Goal: Task Accomplishment & Management: Manage account settings

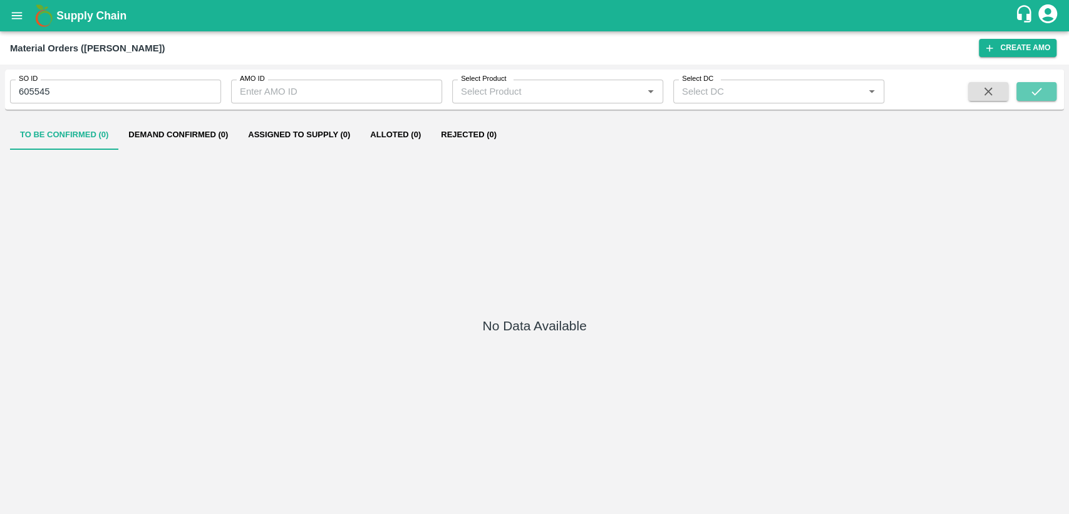
click at [1046, 88] on button "submit" at bounding box center [1037, 91] width 40 height 19
click at [155, 88] on input "605545" at bounding box center [115, 92] width 211 height 24
type input "606044"
click at [1033, 94] on icon "submit" at bounding box center [1037, 92] width 10 height 8
click at [203, 137] on button "Demand Confirmed (1)" at bounding box center [178, 135] width 120 height 30
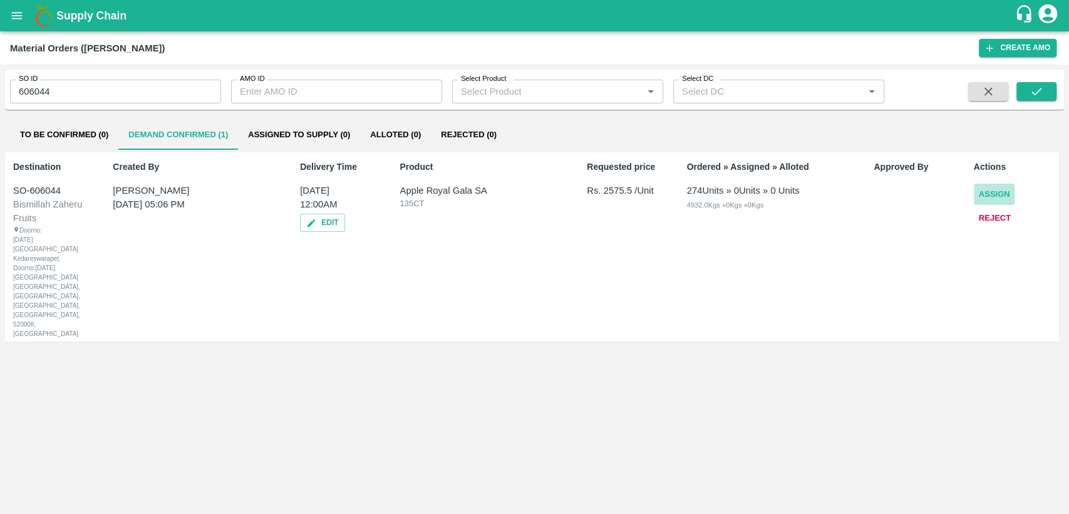
click at [997, 194] on button "Assign" at bounding box center [994, 195] width 41 height 22
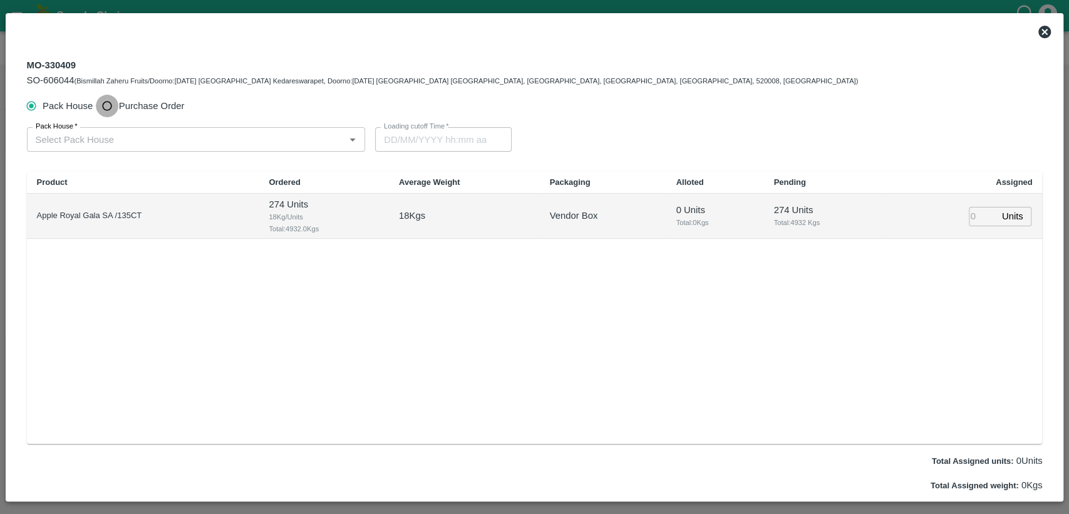
click at [105, 102] on input "Purchase Order" at bounding box center [107, 106] width 23 height 23
radio input "true"
click at [219, 147] on input "PO   *" at bounding box center [181, 139] width 301 height 16
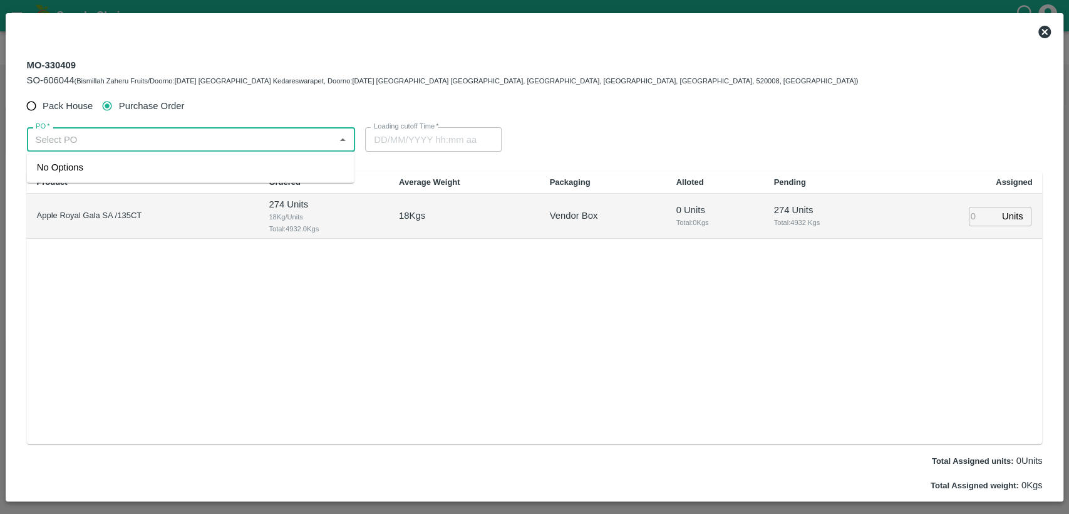
paste input "178809"
click at [256, 159] on div "PO-178809(SWAANUSH FRUIT-8939024999)" at bounding box center [191, 167] width 328 height 21
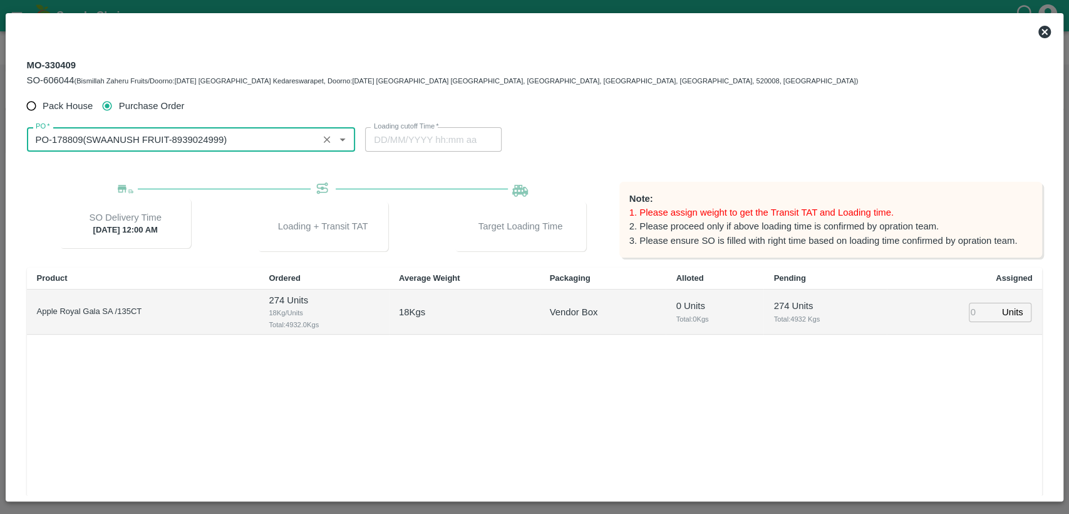
type input "PO-178809(SWAANUSH FRUIT-8939024999)"
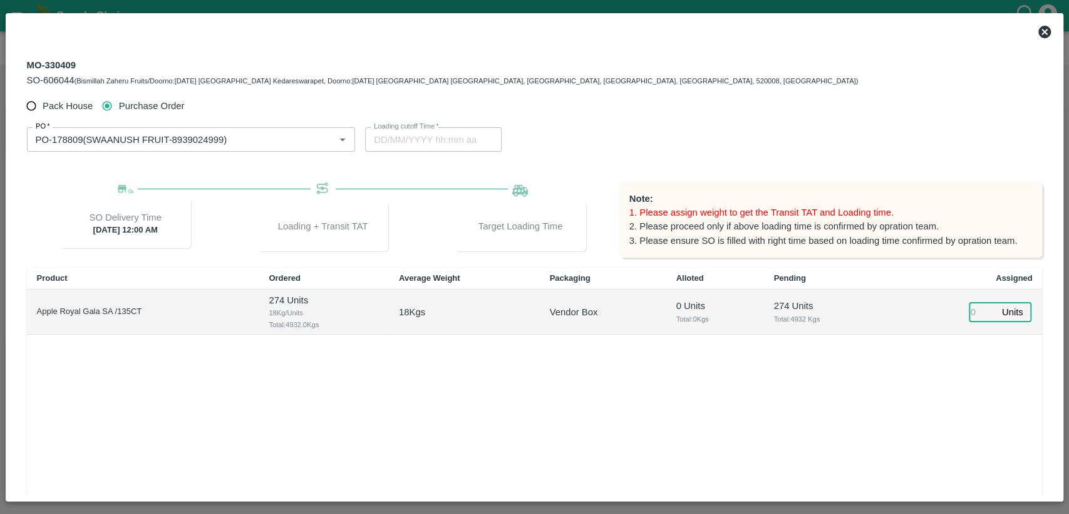
click at [980, 312] on input "number" at bounding box center [983, 312] width 28 height 19
type input "274"
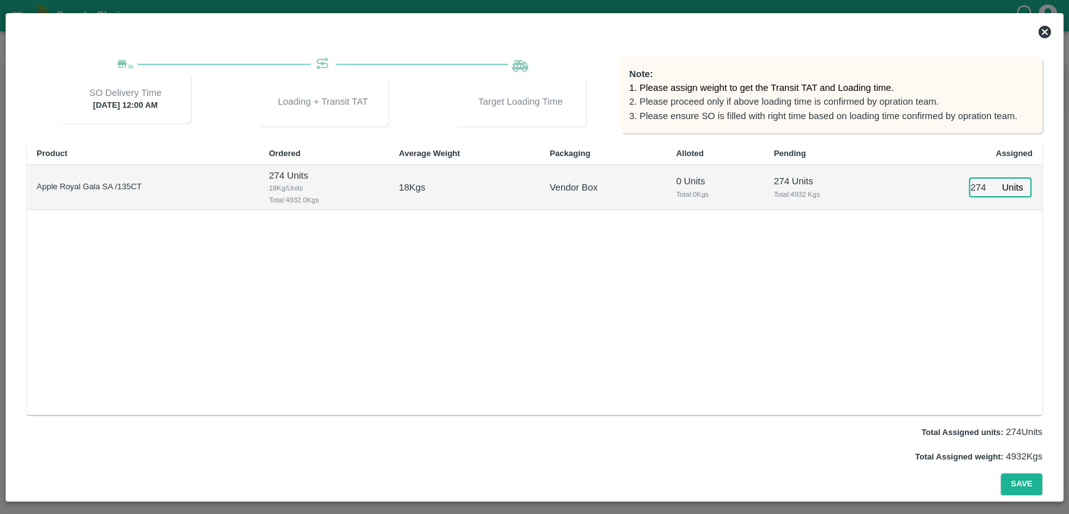
type input "29/09/2025 05:44 AM"
type input "274"
click at [1018, 481] on button "Save" at bounding box center [1021, 484] width 41 height 22
click at [1027, 482] on button "Save" at bounding box center [1021, 484] width 41 height 22
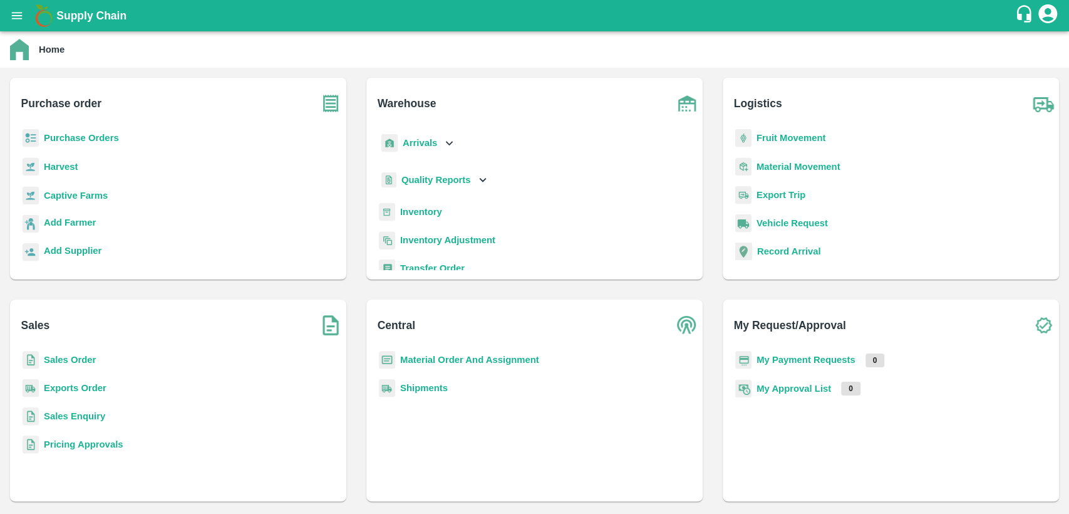
click at [85, 363] on b "Sales Order" at bounding box center [70, 360] width 52 height 10
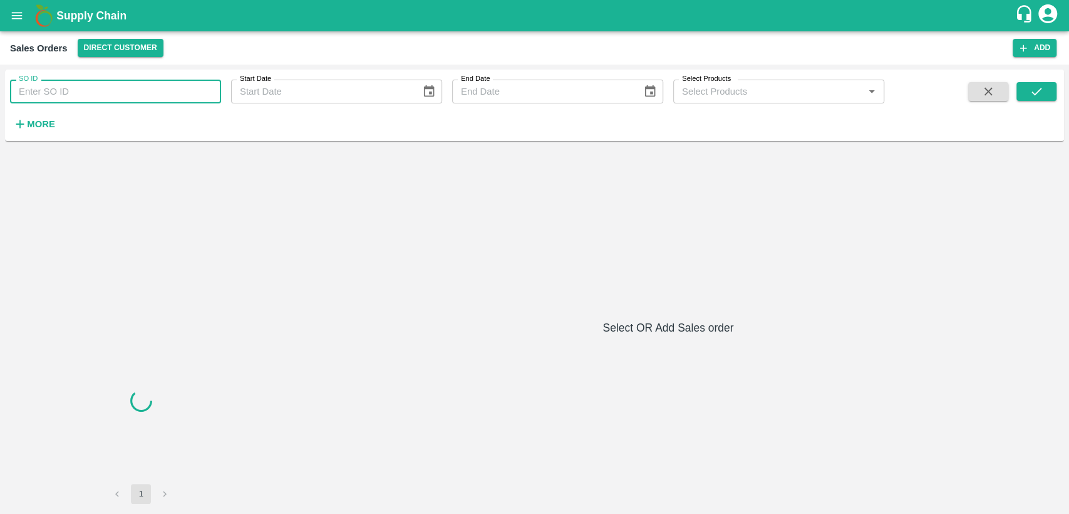
click at [143, 99] on input "SO ID" at bounding box center [115, 92] width 211 height 24
type input "606044"
click at [1036, 95] on icon "submit" at bounding box center [1037, 92] width 14 height 14
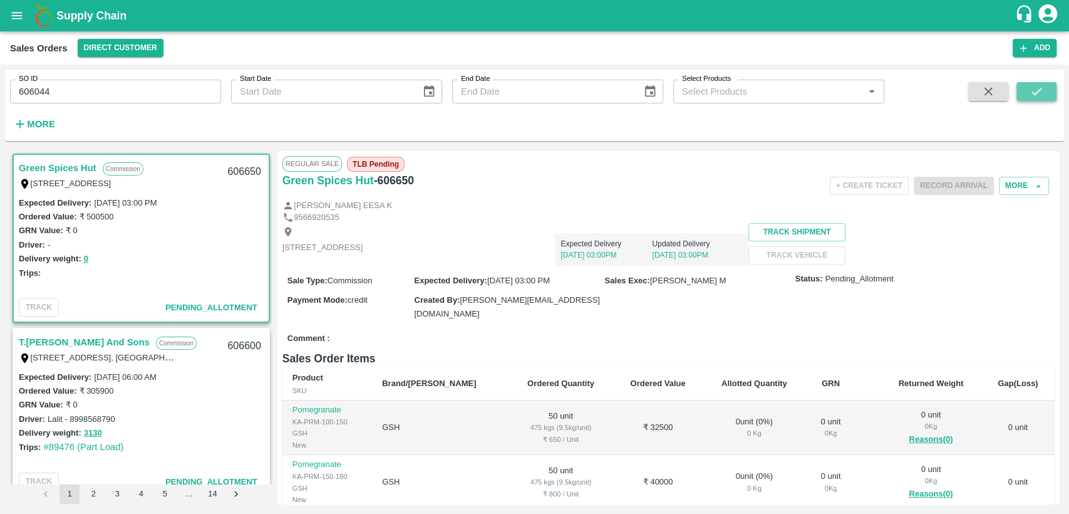
click at [1038, 96] on icon "submit" at bounding box center [1037, 92] width 14 height 14
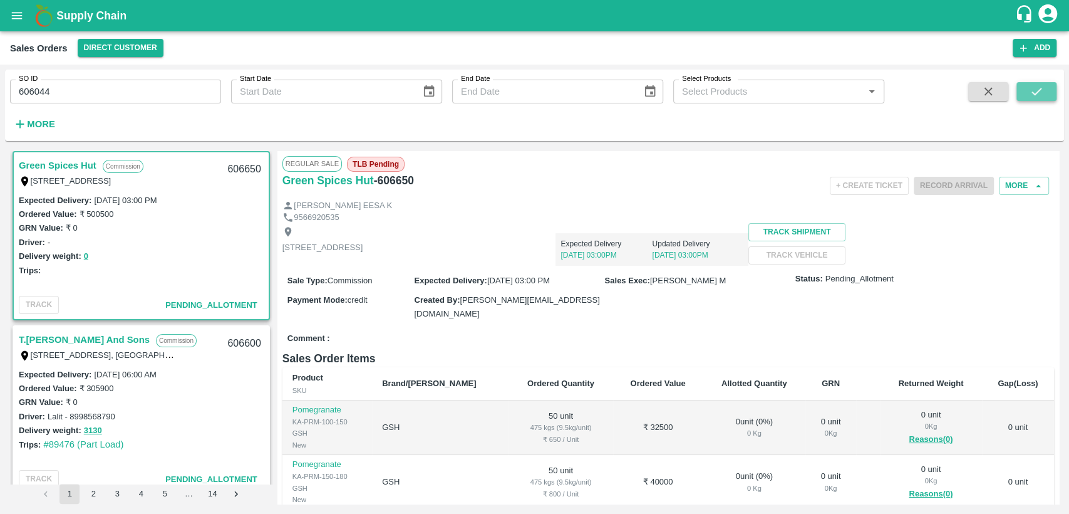
click at [1038, 96] on icon "submit" at bounding box center [1037, 92] width 14 height 14
click at [13, 14] on icon "open drawer" at bounding box center [17, 16] width 14 height 14
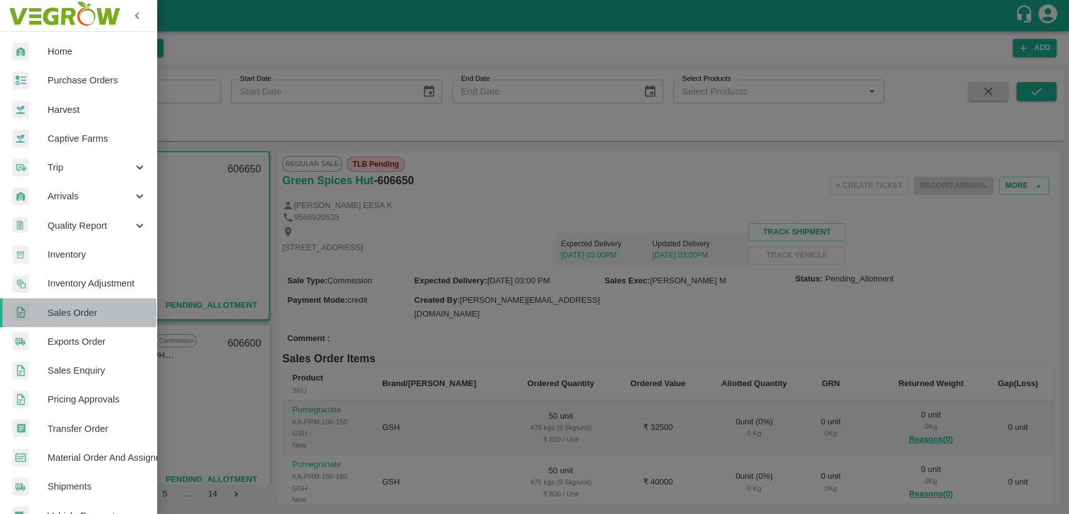
click at [78, 313] on span "Sales Order" at bounding box center [97, 313] width 99 height 14
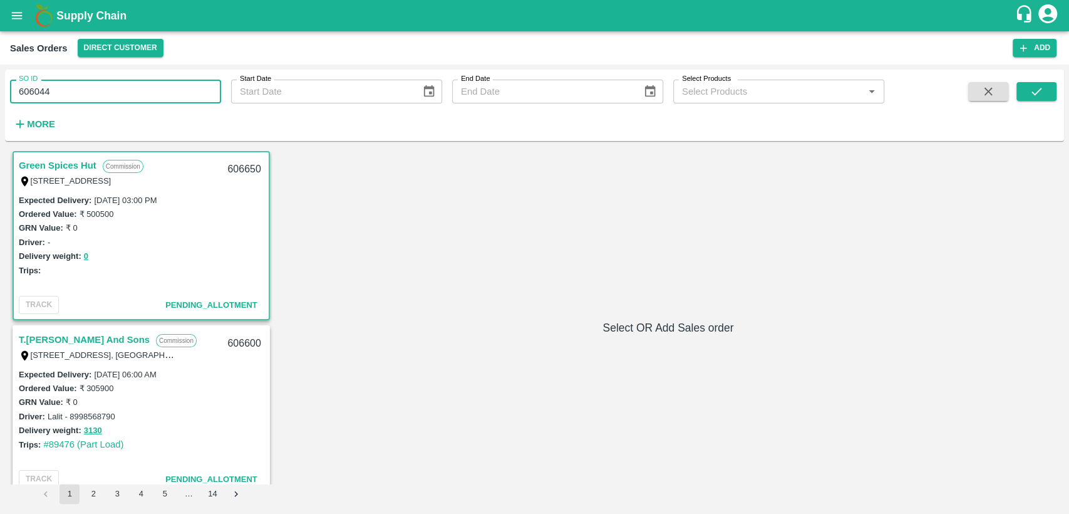
click at [72, 93] on input "606044" at bounding box center [115, 92] width 211 height 24
click at [1033, 93] on icon "submit" at bounding box center [1037, 92] width 10 height 8
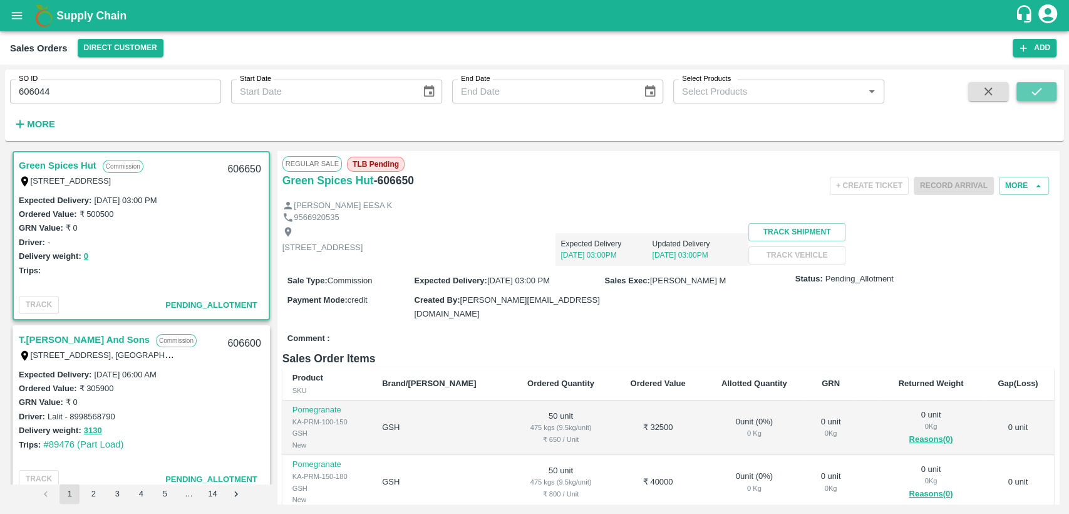
click at [1033, 93] on icon "submit" at bounding box center [1037, 92] width 10 height 8
click at [1041, 91] on icon "submit" at bounding box center [1037, 92] width 14 height 14
click at [1027, 185] on button "More" at bounding box center [1024, 186] width 50 height 18
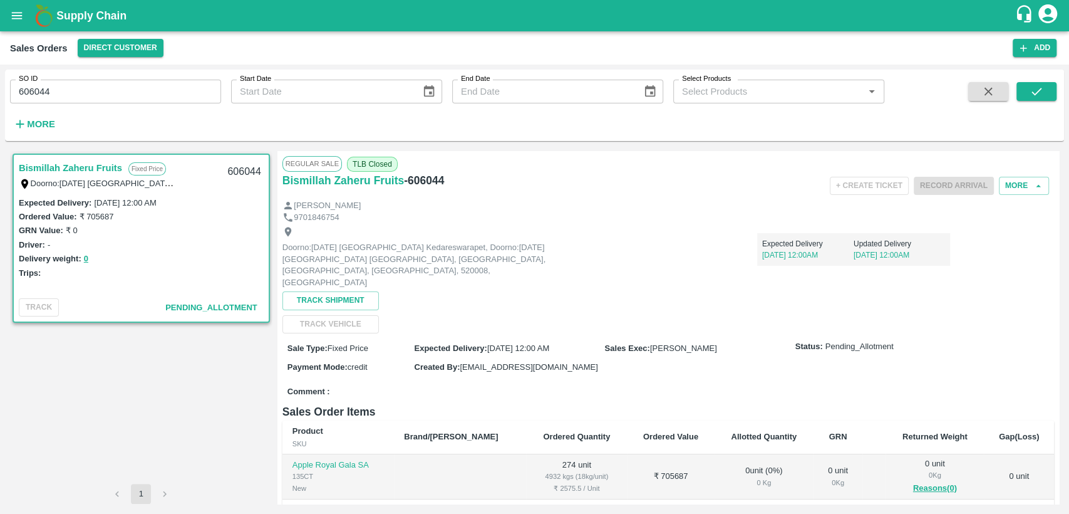
click at [1015, 195] on div "+ Create Ticket Record Arrival More" at bounding box center [797, 186] width 515 height 28
click at [1016, 185] on button "More" at bounding box center [1024, 186] width 50 height 18
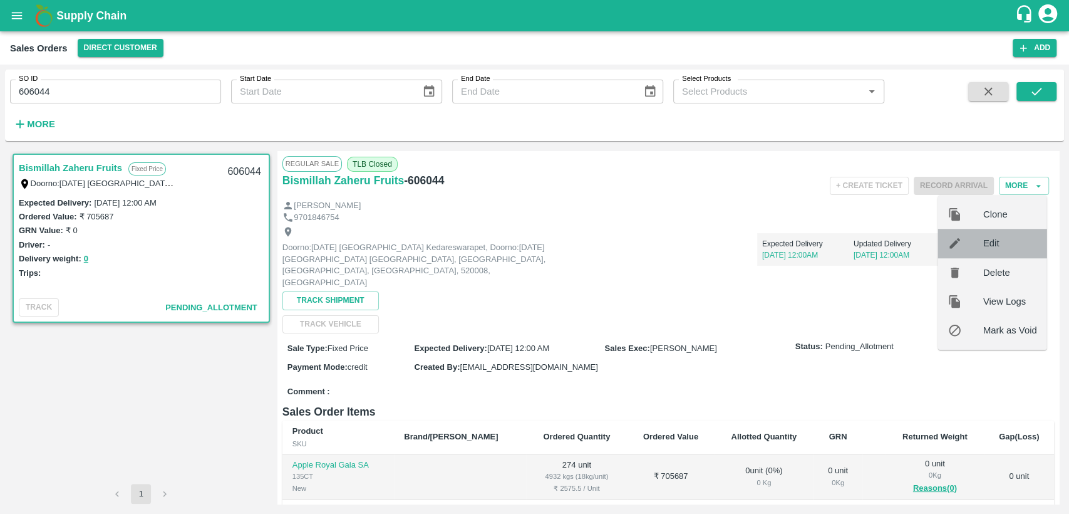
click at [1001, 247] on span "Edit" at bounding box center [1010, 243] width 54 height 14
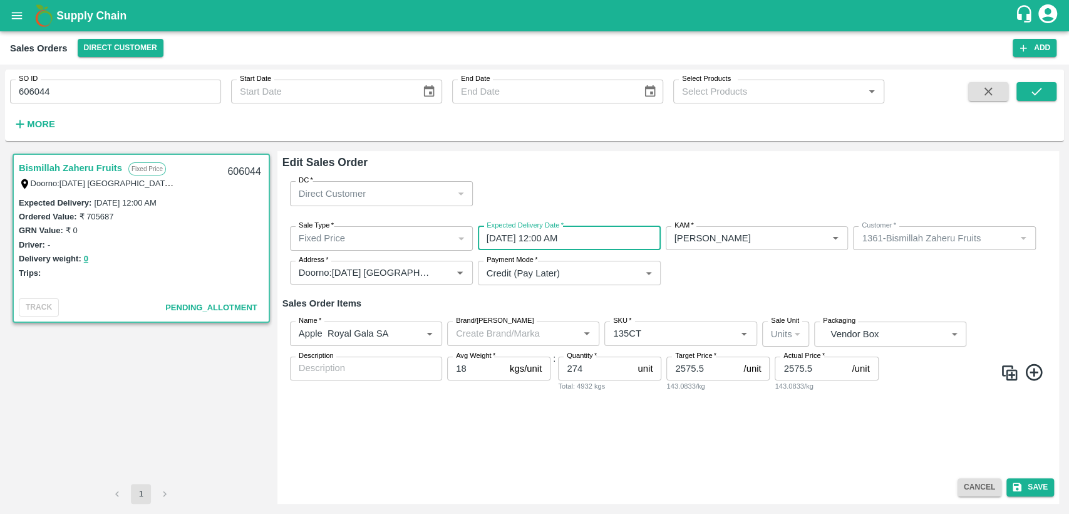
click at [606, 242] on input "30/09/2025 12:00 AM" at bounding box center [565, 238] width 174 height 24
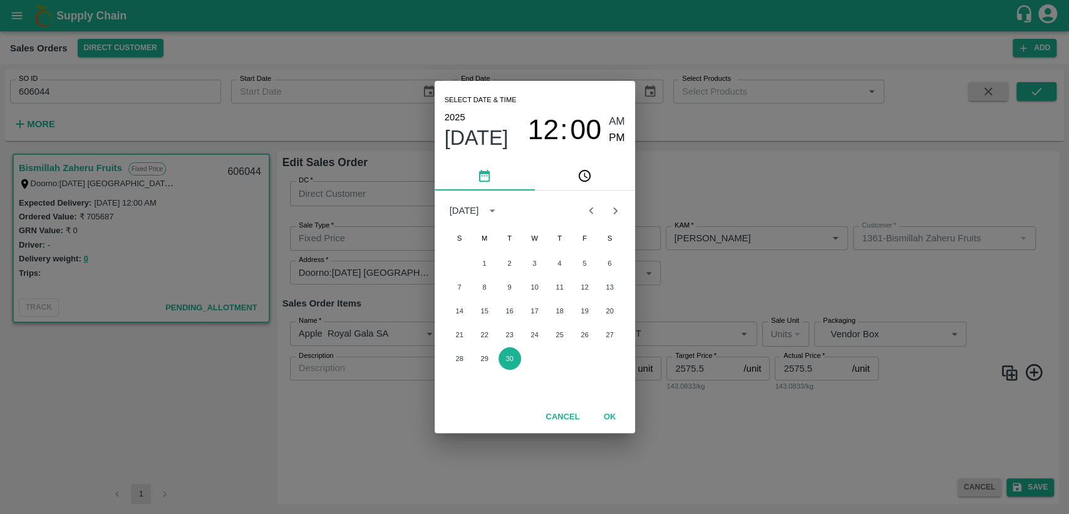
click at [614, 212] on icon "Next month" at bounding box center [615, 210] width 4 height 7
click at [562, 264] on button "2" at bounding box center [560, 263] width 23 height 23
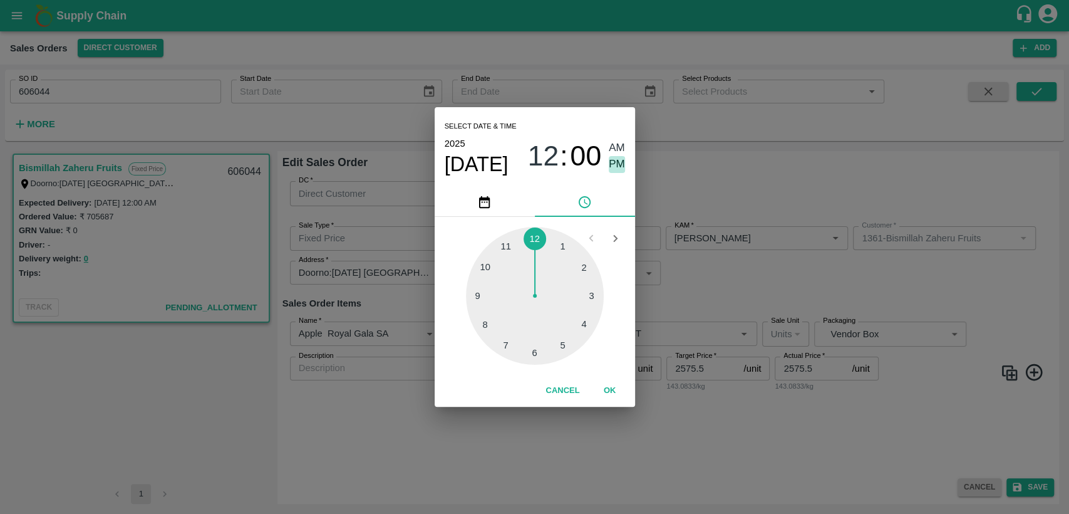
click at [621, 164] on span "PM" at bounding box center [617, 164] width 16 height 17
type input "02/10/2025 12:00 PM"
click at [617, 391] on button "OK" at bounding box center [610, 391] width 40 height 22
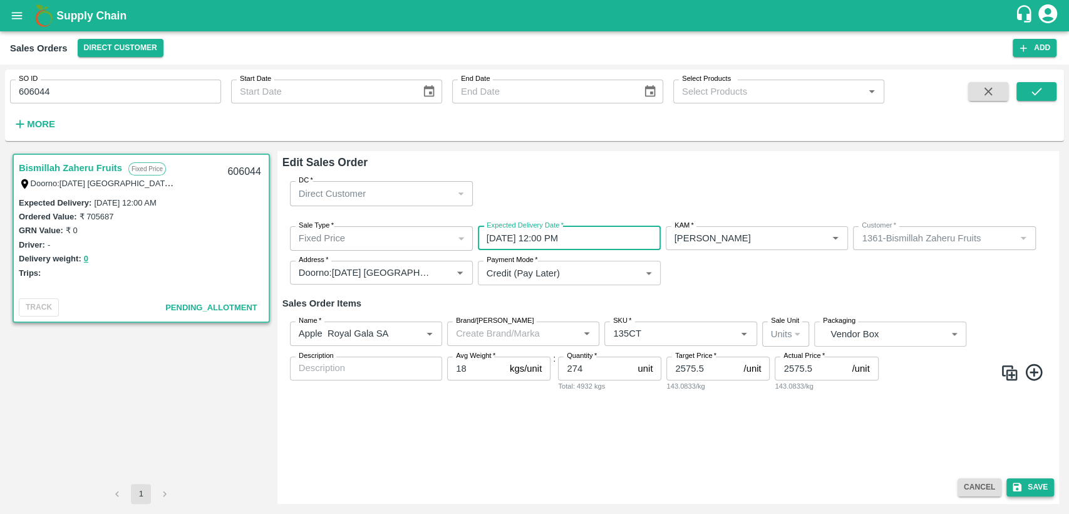
click at [1033, 487] on button "Save" at bounding box center [1031, 487] width 48 height 18
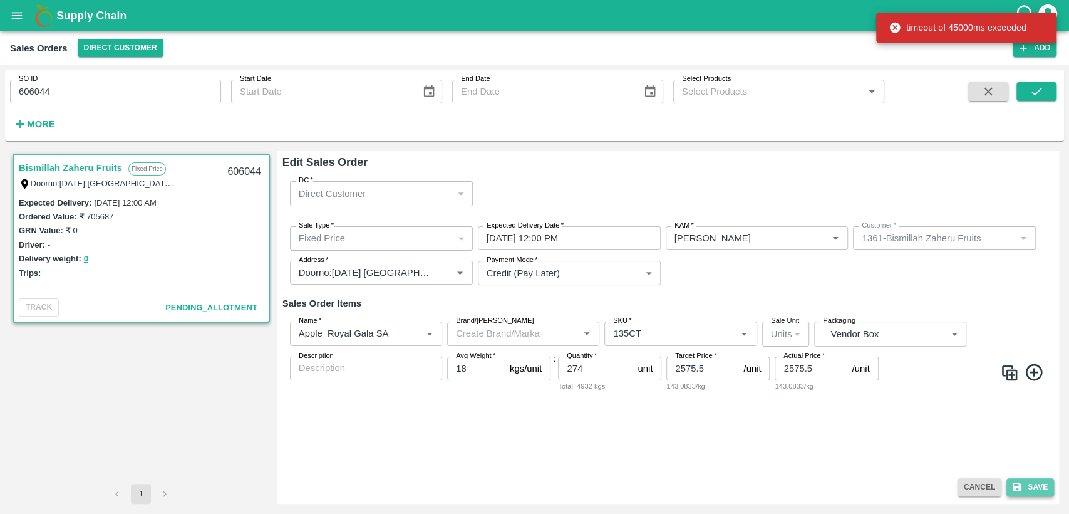
click at [1033, 487] on button "Save" at bounding box center [1031, 487] width 48 height 18
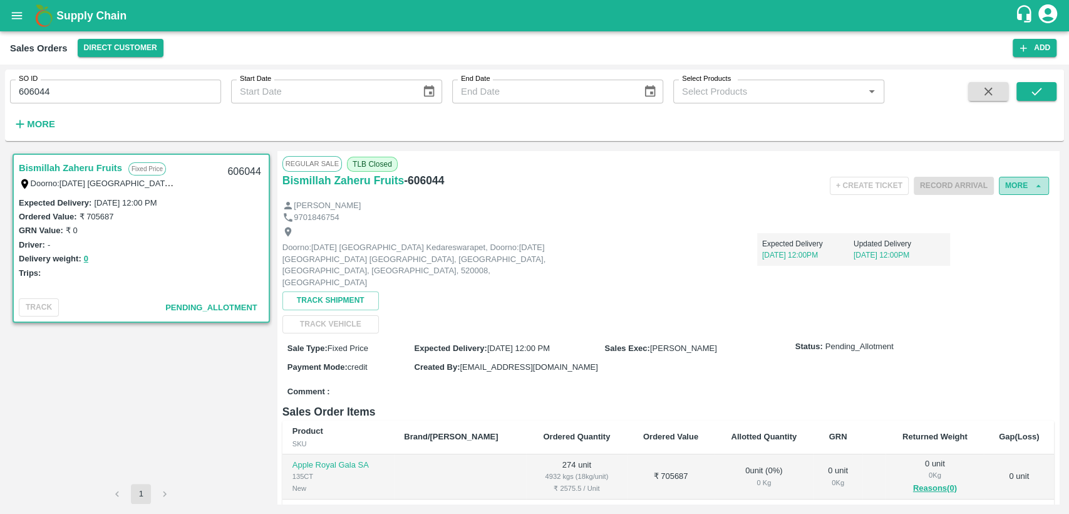
click at [1026, 186] on button "More" at bounding box center [1024, 186] width 50 height 18
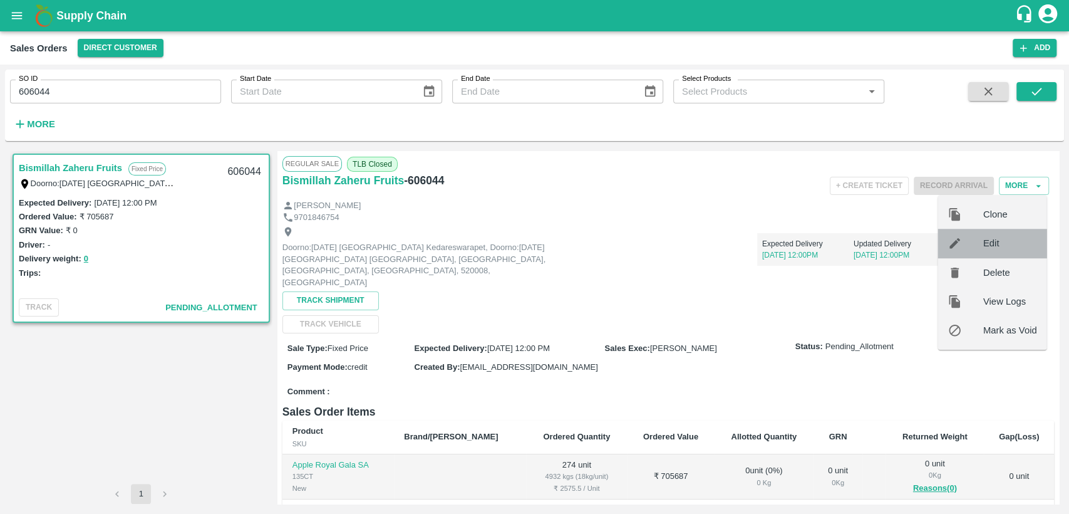
click at [957, 246] on icon at bounding box center [955, 243] width 14 height 14
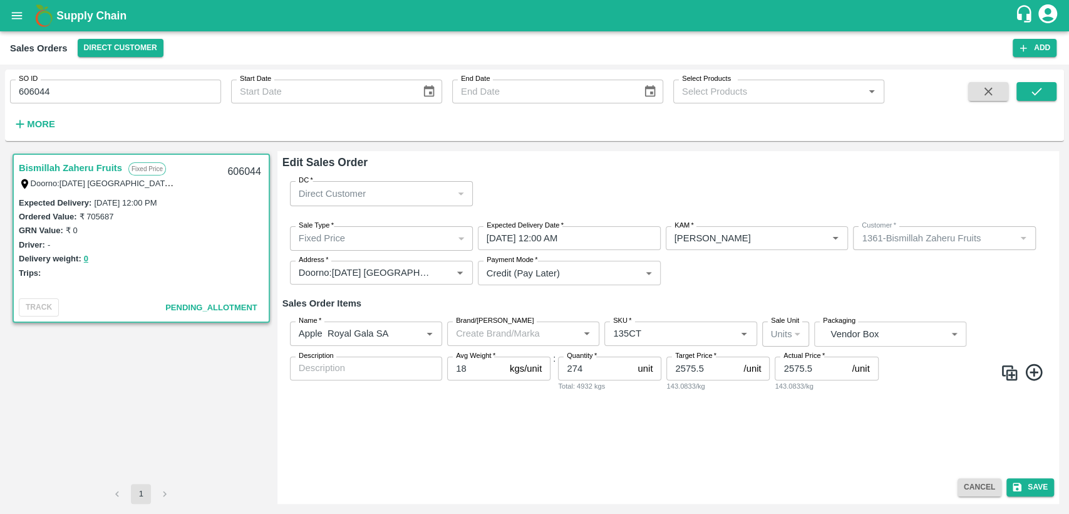
click at [566, 232] on input "[DATE] 12:00 AM" at bounding box center [565, 238] width 174 height 24
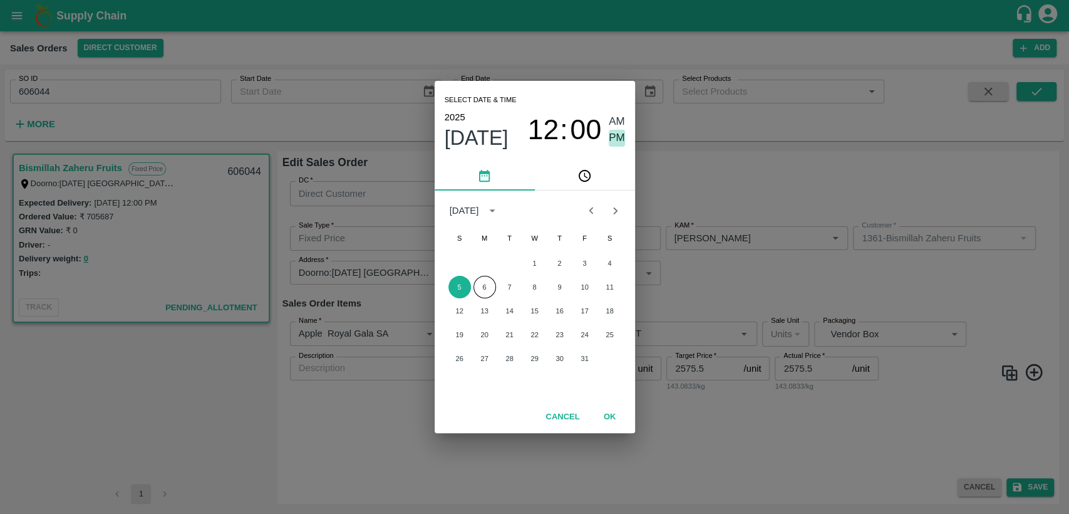
click at [621, 142] on span "PM" at bounding box center [617, 138] width 16 height 17
type input "05/10/2025 12:00 PM"
click at [614, 422] on button "OK" at bounding box center [610, 417] width 40 height 22
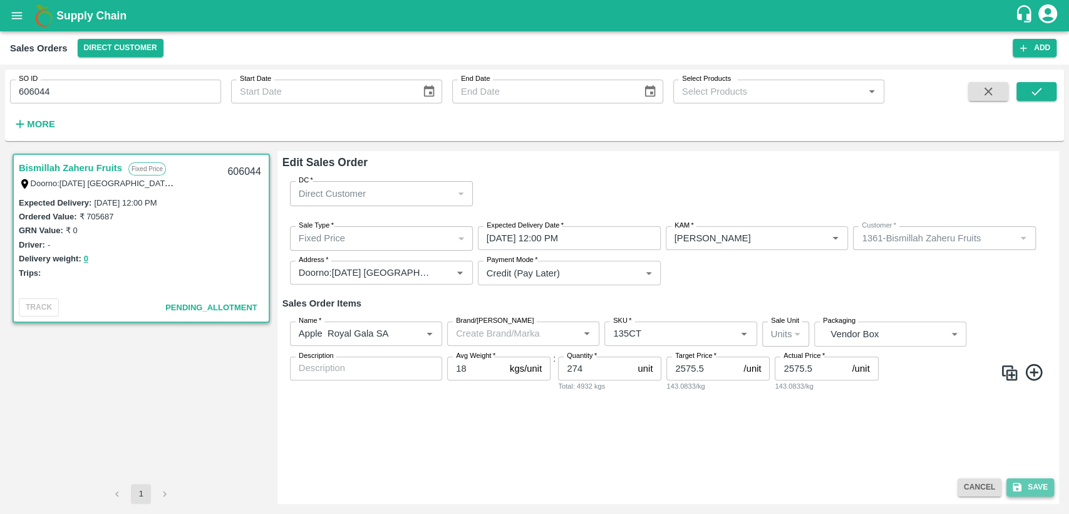
click at [1037, 483] on button "Save" at bounding box center [1031, 487] width 48 height 18
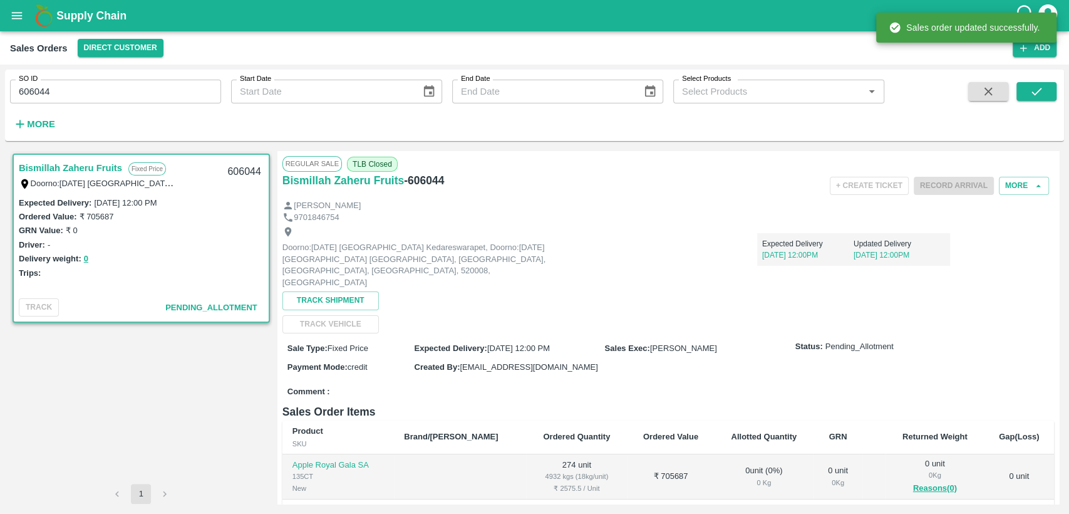
click at [422, 182] on h6 "- 606044" at bounding box center [424, 181] width 40 height 18
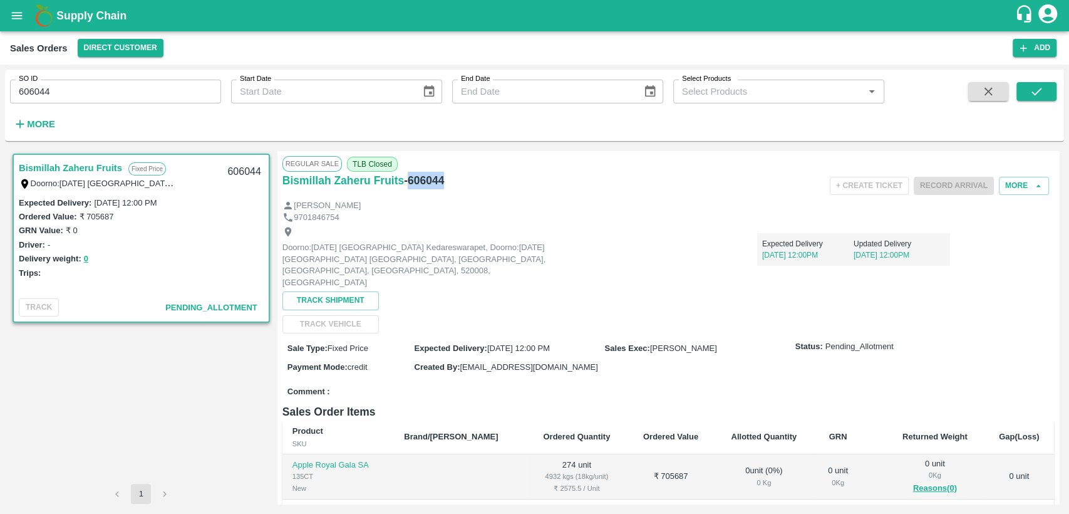
copy h6 "606044"
click at [16, 17] on icon "open drawer" at bounding box center [17, 16] width 14 height 14
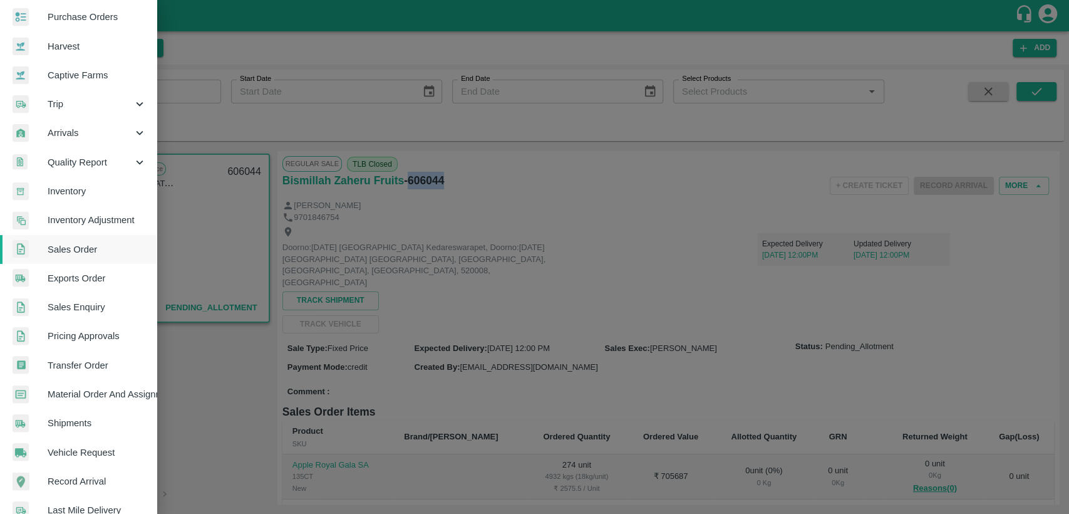
scroll to position [70, 0]
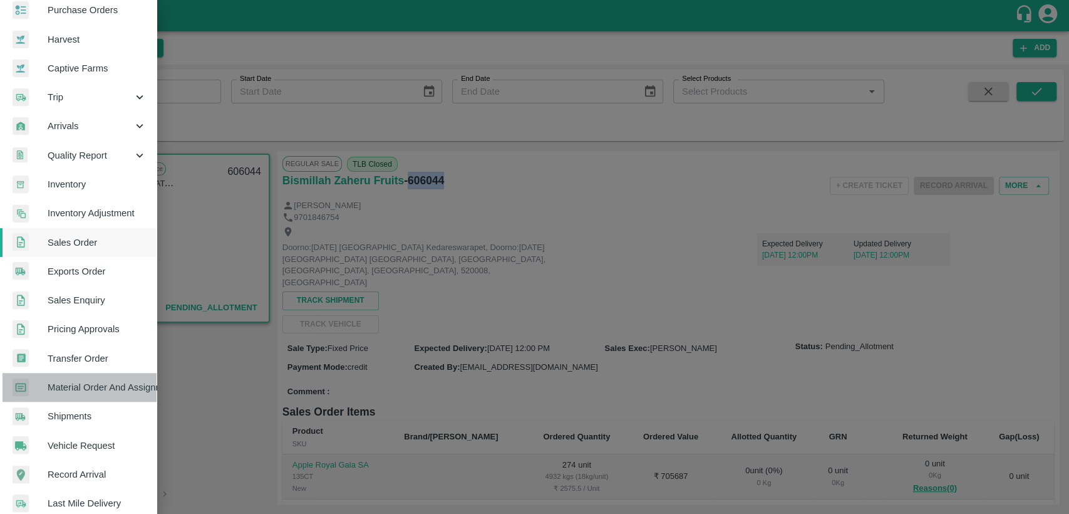
click at [95, 384] on span "Material Order And Assignment" at bounding box center [97, 387] width 99 height 14
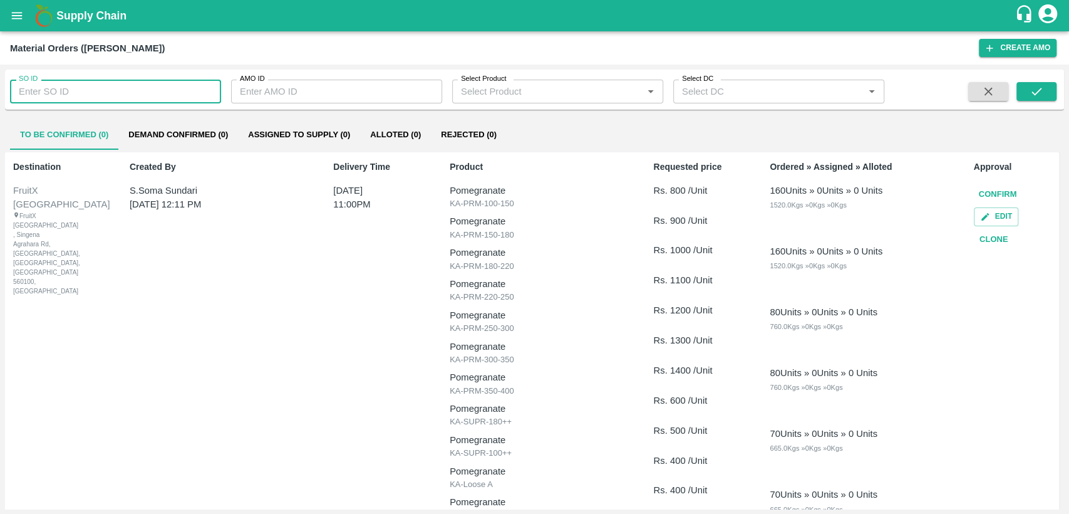
click at [134, 91] on input "SO ID" at bounding box center [115, 92] width 211 height 24
paste input "606044"
type input "606044"
click at [1036, 93] on icon "submit" at bounding box center [1037, 92] width 10 height 8
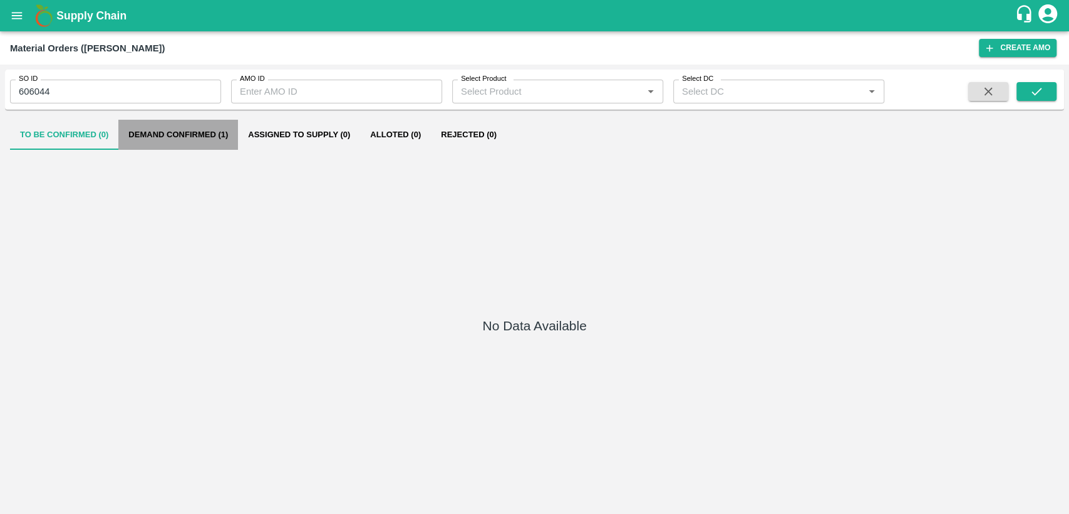
click at [189, 138] on button "Demand Confirmed (1)" at bounding box center [178, 135] width 120 height 30
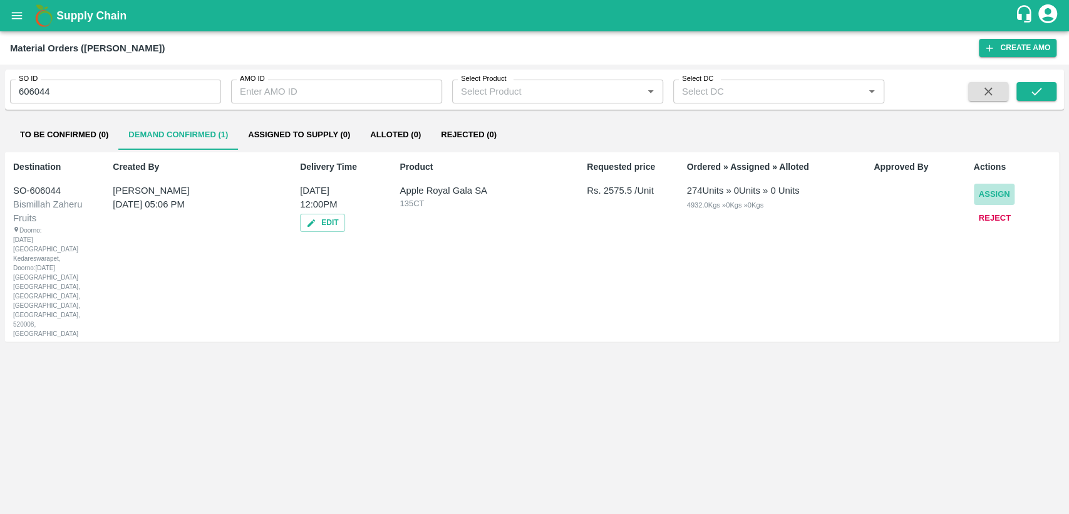
click at [981, 195] on button "Assign" at bounding box center [994, 195] width 41 height 22
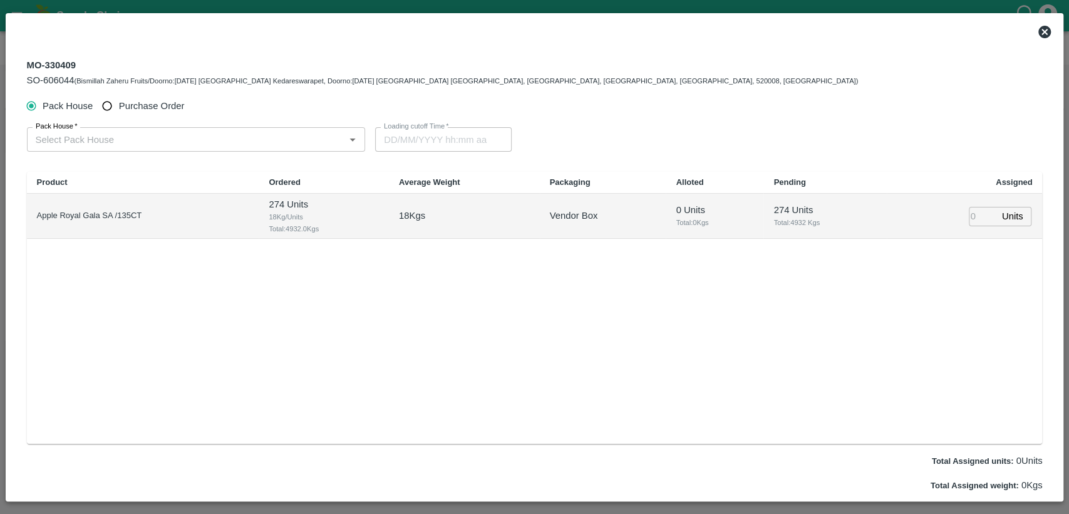
type input "05/10/2025 12:00 PM"
click at [110, 106] on input "Purchase Order" at bounding box center [107, 106] width 23 height 23
radio input "true"
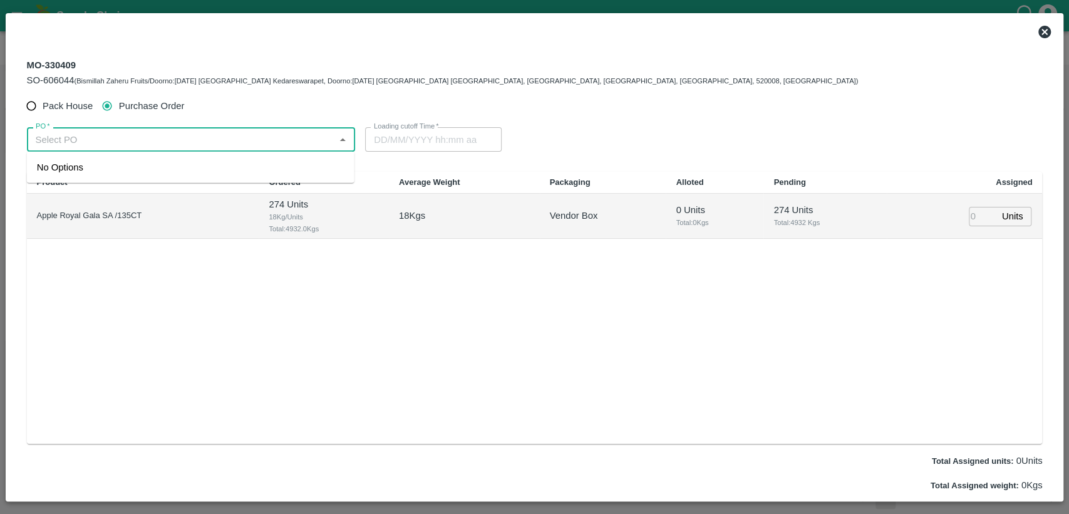
click at [120, 139] on input "PO   *" at bounding box center [181, 139] width 301 height 16
type input "178"
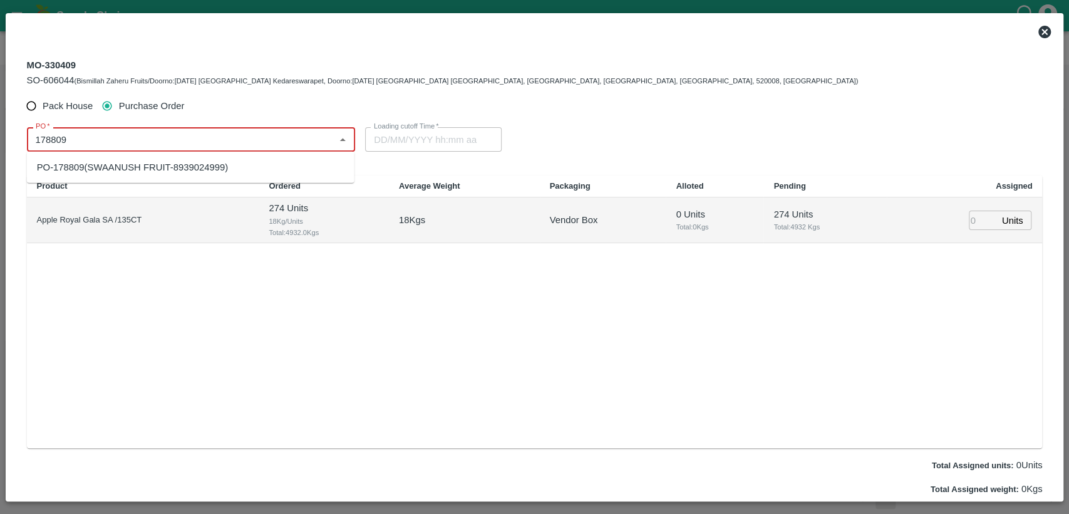
click at [281, 175] on div "PO-178809(SWAANUSH FRUIT-8939024999)" at bounding box center [191, 167] width 328 height 21
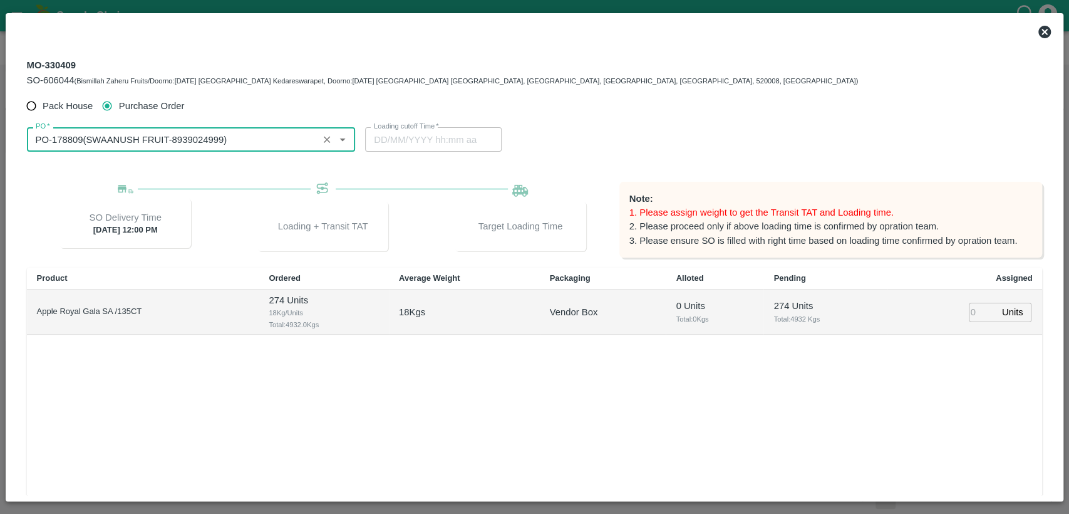
type input "PO-178809(SWAANUSH FRUIT-8939024999)"
click at [722, 405] on div "Product Ordered Average Weight Packaging Alloted Pending Assigned Apple Royal G…" at bounding box center [535, 403] width 1016 height 272
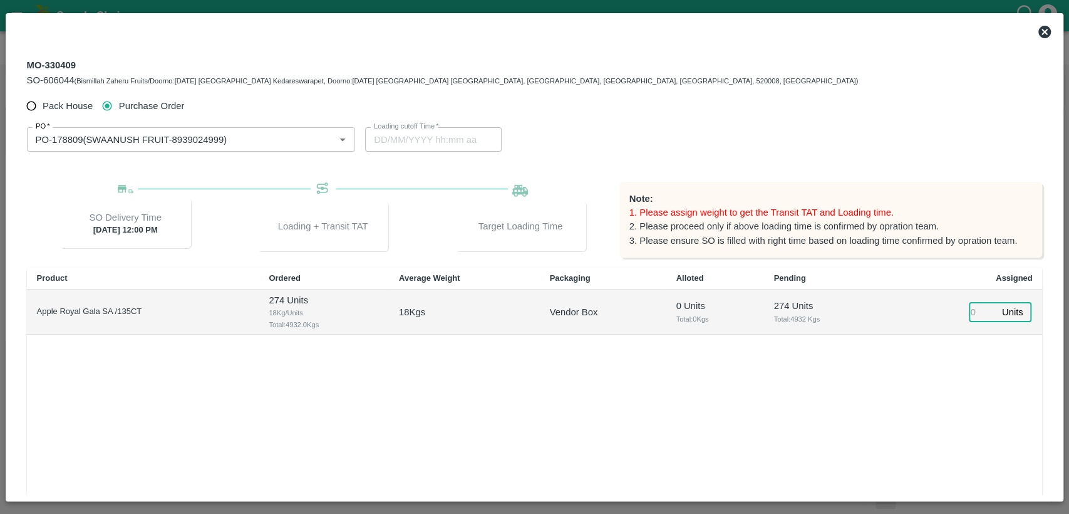
click at [970, 315] on input "number" at bounding box center [983, 312] width 28 height 19
type input "274"
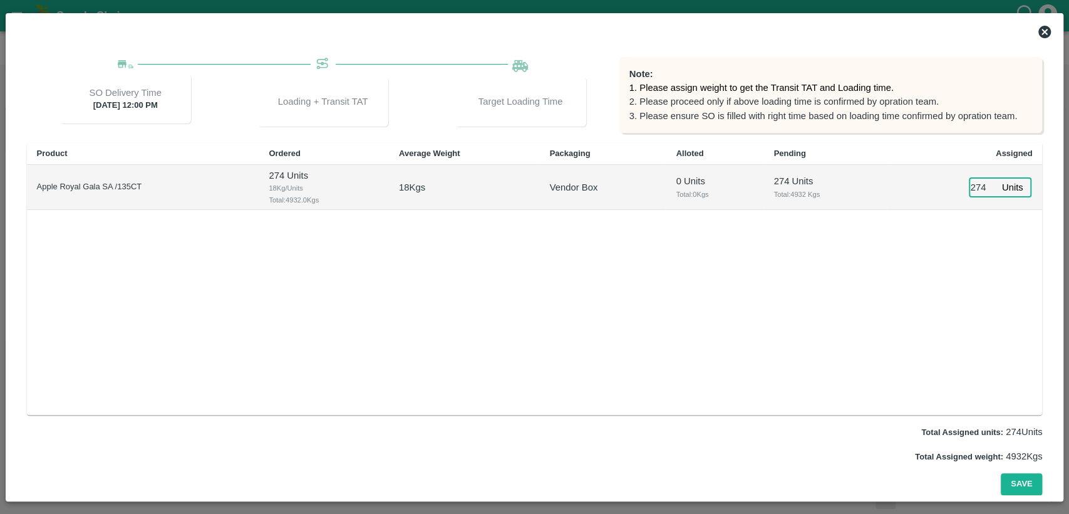
type input "04/10/2025 05:44 PM"
type input "274"
click at [1032, 485] on button "Save" at bounding box center [1021, 484] width 41 height 22
click at [1028, 477] on button "Save" at bounding box center [1021, 484] width 41 height 22
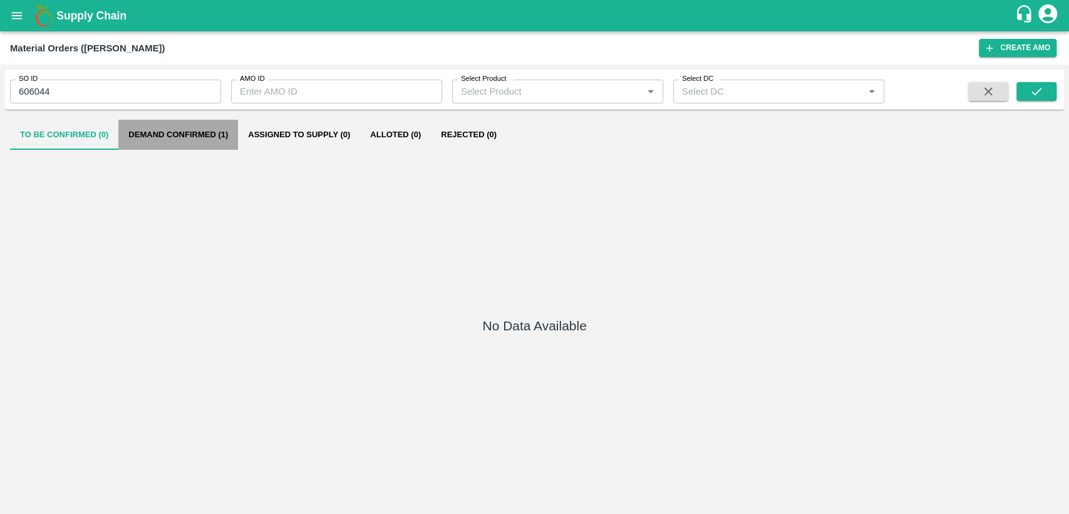
click at [205, 135] on button "Demand Confirmed (1)" at bounding box center [178, 135] width 120 height 30
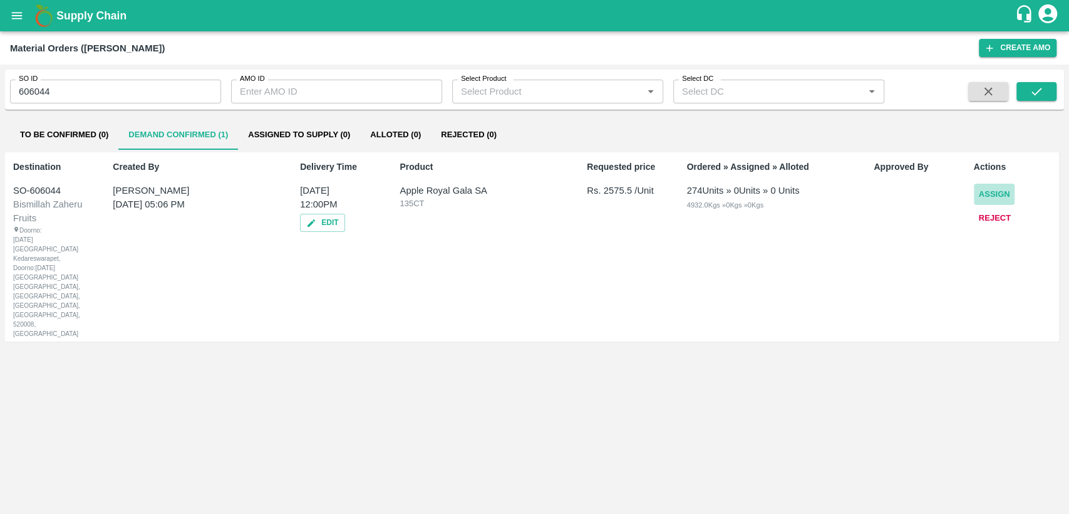
click at [996, 188] on button "Assign" at bounding box center [994, 195] width 41 height 22
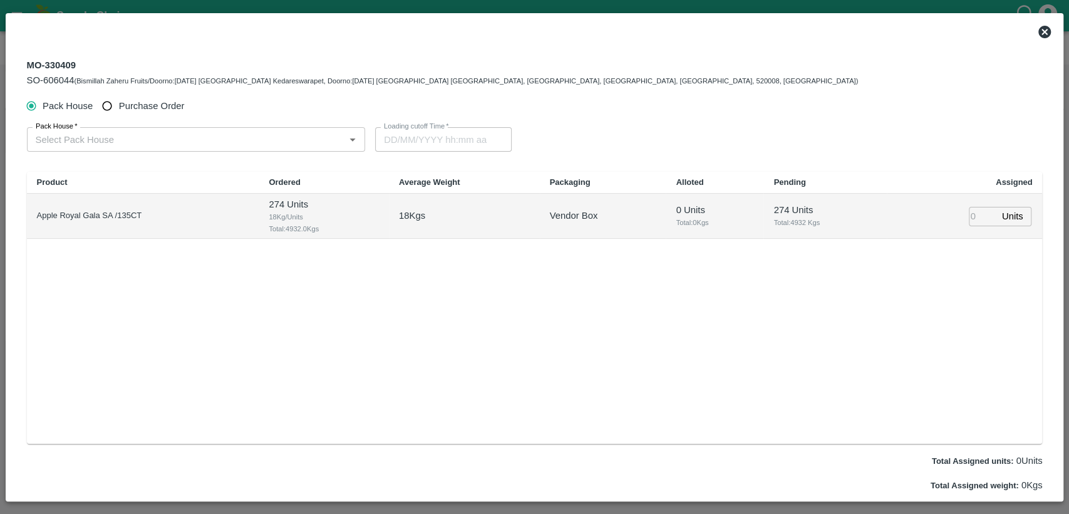
click at [167, 112] on span "Purchase Order" at bounding box center [152, 106] width 66 height 14
click at [119, 112] on input "Purchase Order" at bounding box center [107, 106] width 23 height 23
radio input "true"
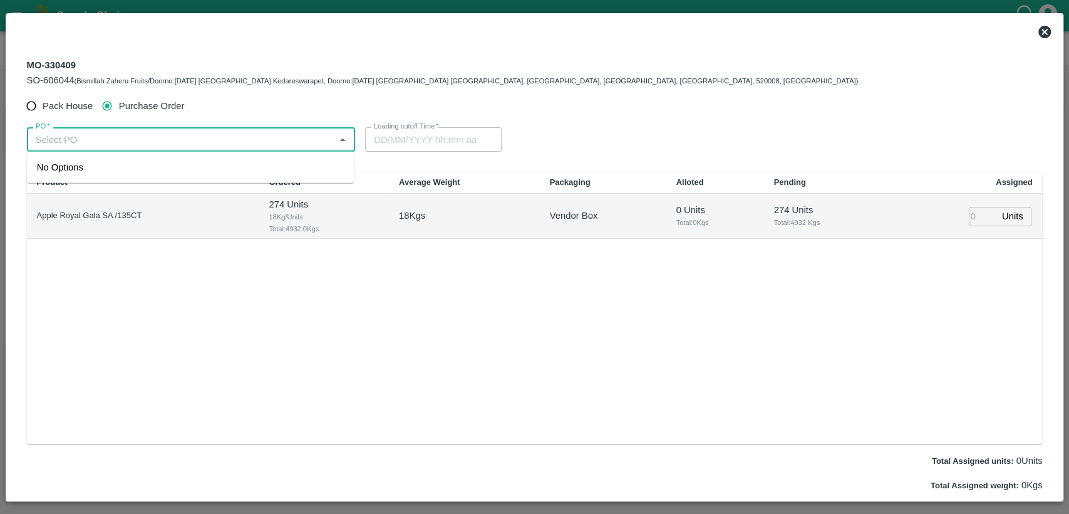
click at [185, 144] on input "PO   *" at bounding box center [181, 139] width 301 height 16
paste input "178809"
click at [185, 171] on div "PO-178809(SWAANUSH FRUIT-8939024999)" at bounding box center [133, 167] width 192 height 14
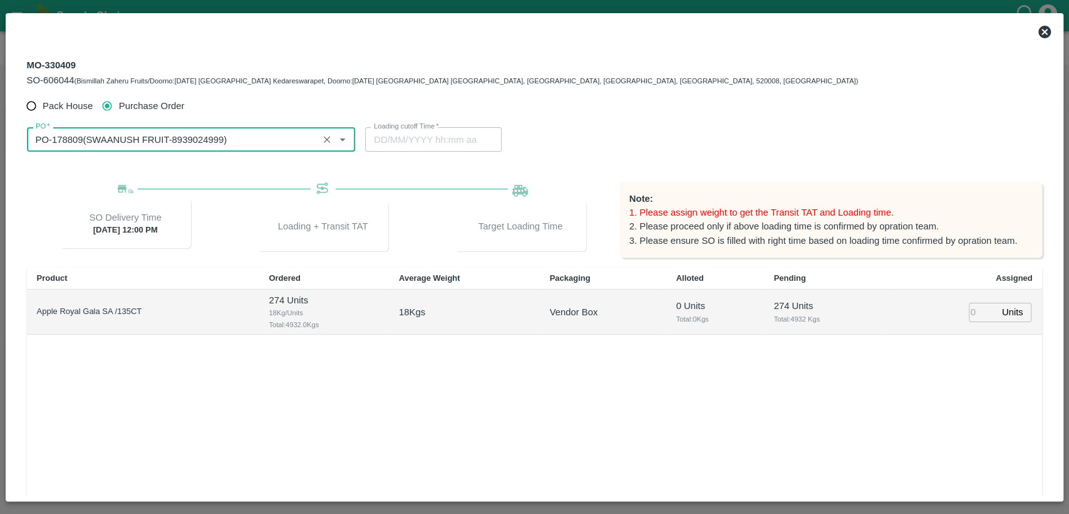
type input "PO-178809(SWAANUSH FRUIT-8939024999)"
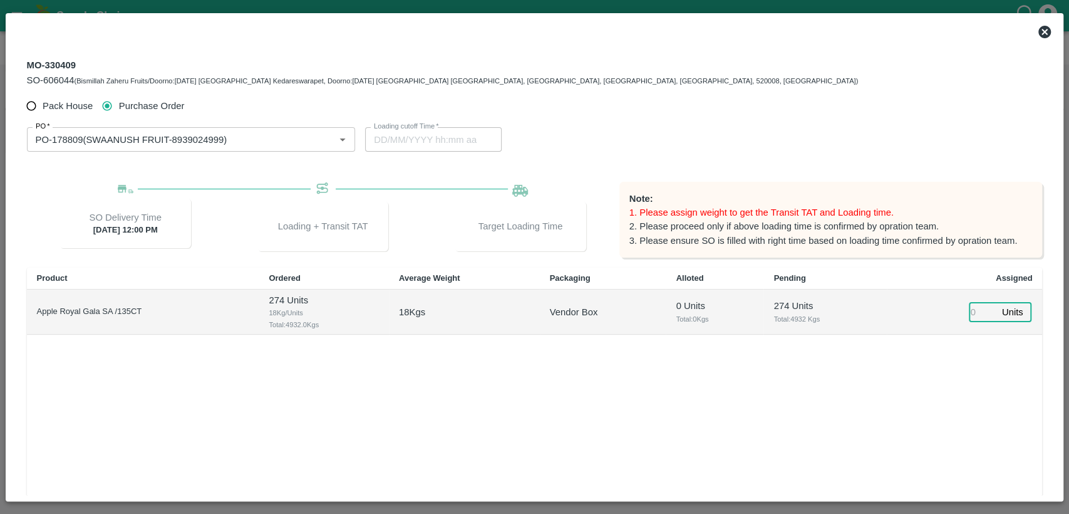
click at [971, 313] on input "number" at bounding box center [983, 312] width 28 height 19
type input "274"
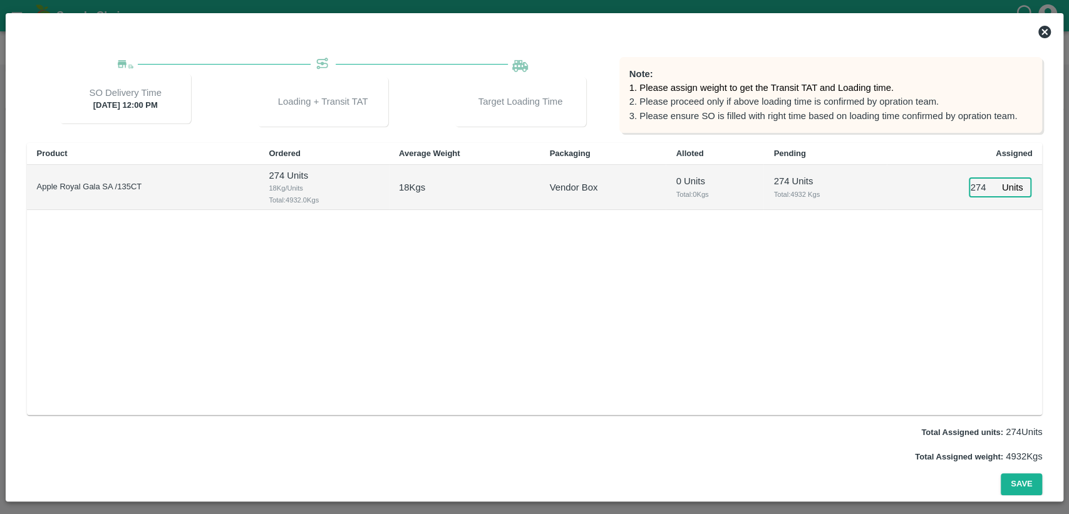
type input "01/10/2025 05:44 PM"
type input "274"
click at [1015, 478] on button "Save" at bounding box center [1021, 484] width 41 height 22
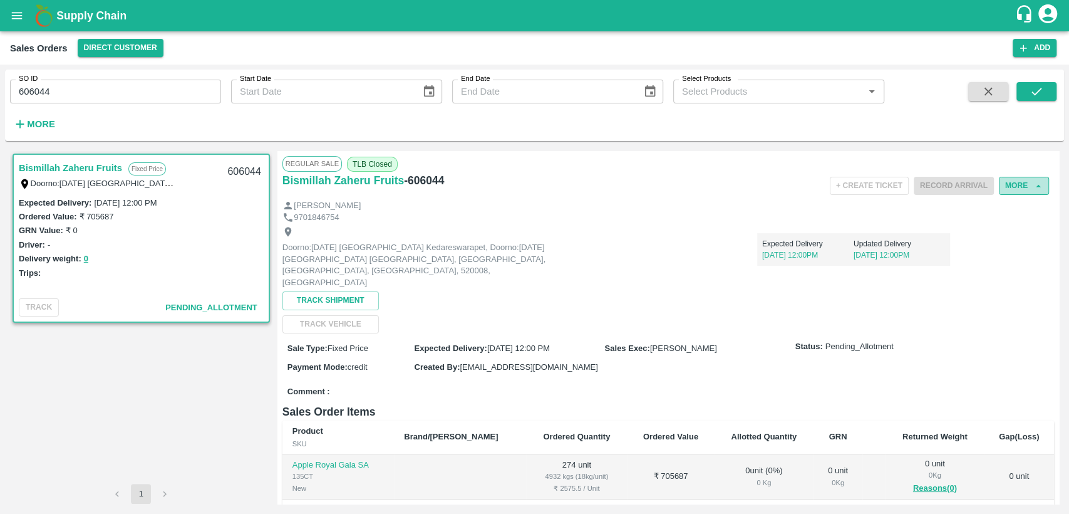
click at [1026, 192] on button "More" at bounding box center [1024, 186] width 50 height 18
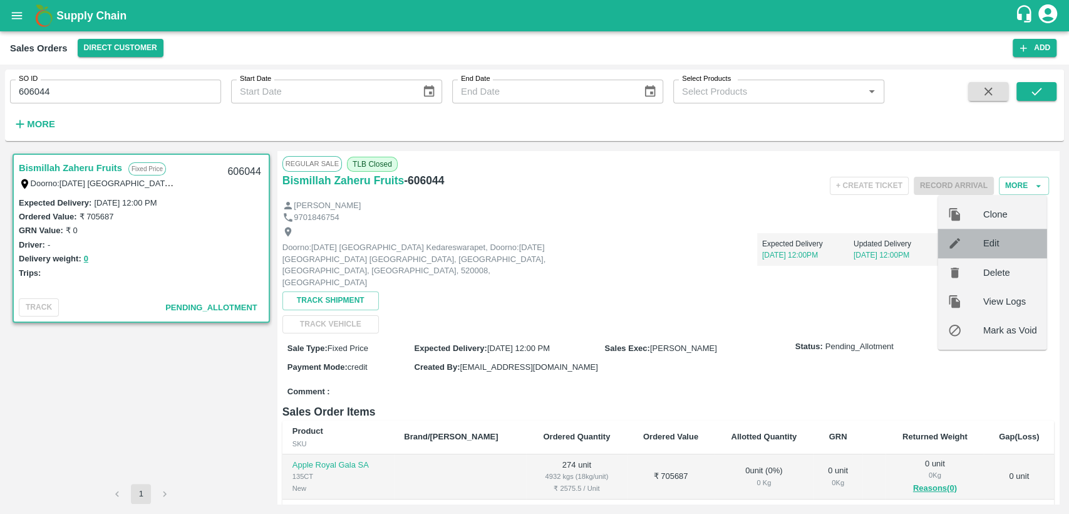
click at [976, 242] on div at bounding box center [965, 243] width 35 height 14
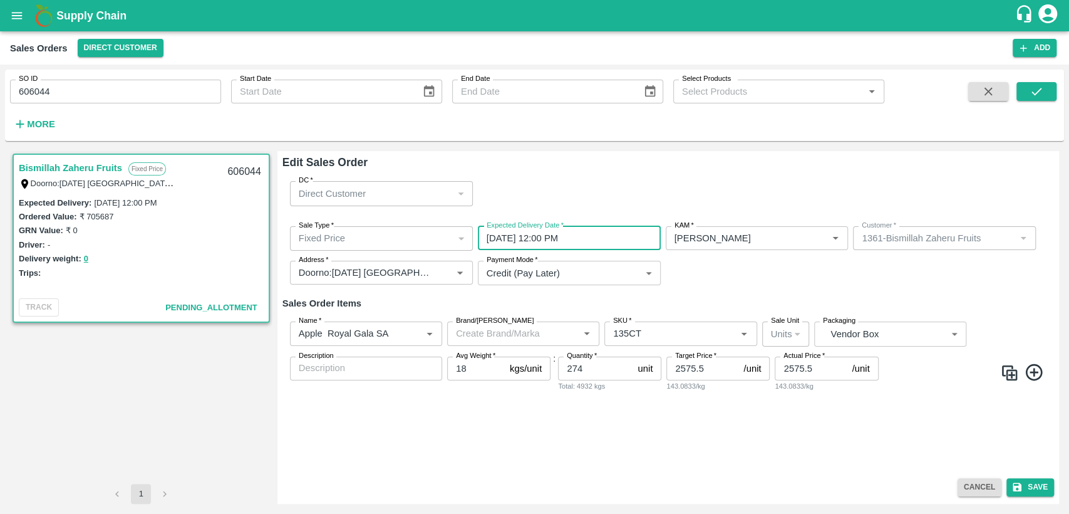
click at [623, 239] on input "02/10/2025 12:00 PM" at bounding box center [565, 238] width 174 height 24
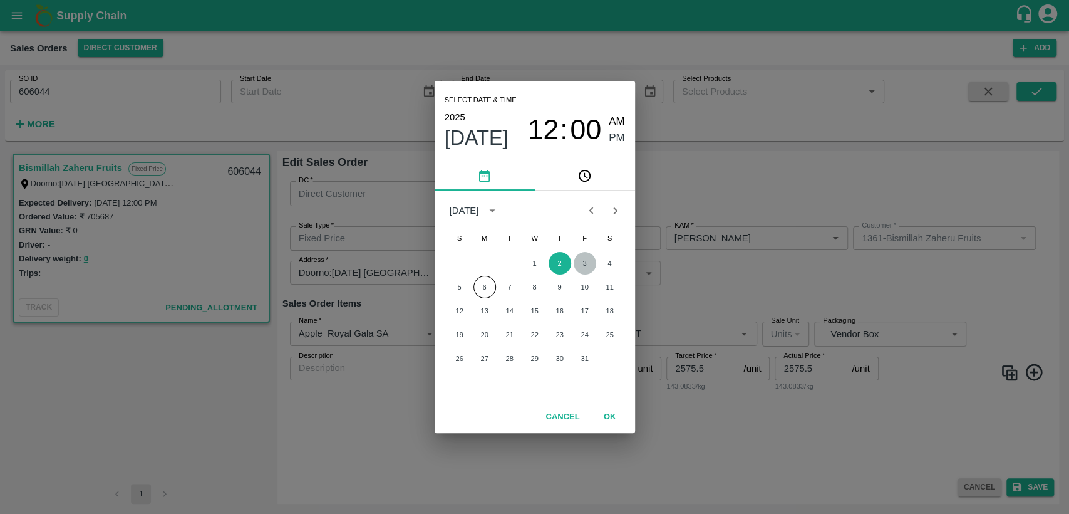
click at [589, 267] on button "3" at bounding box center [585, 263] width 23 height 23
type input "[DATE] 12:00 PM"
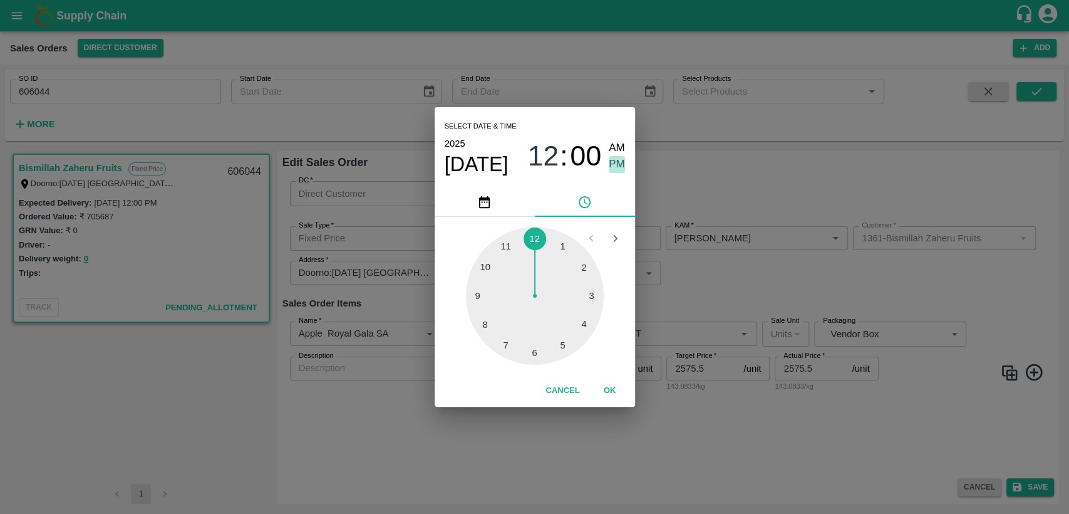
click at [619, 165] on span "PM" at bounding box center [617, 164] width 16 height 17
click at [606, 387] on button "OK" at bounding box center [610, 391] width 40 height 22
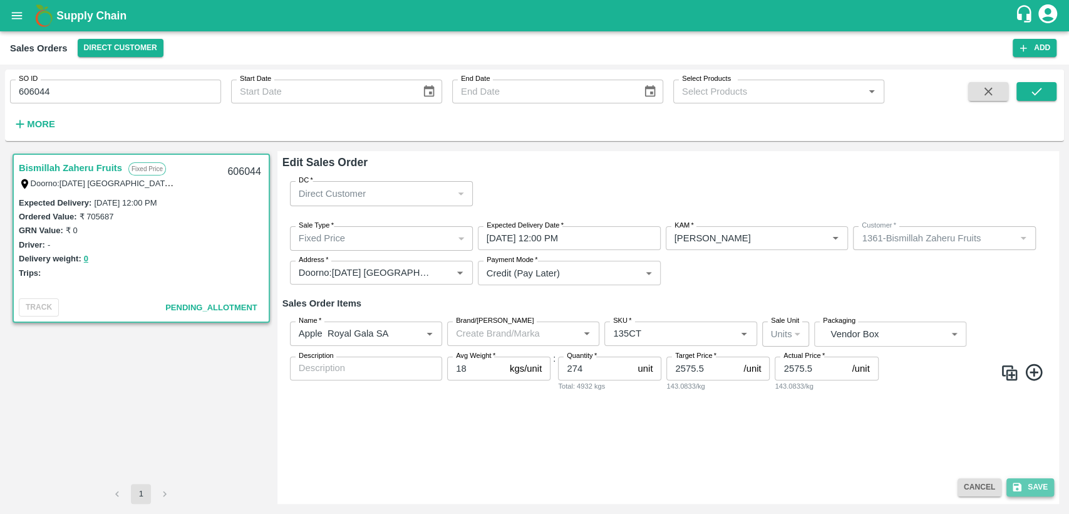
click at [1029, 487] on button "Save" at bounding box center [1031, 487] width 48 height 18
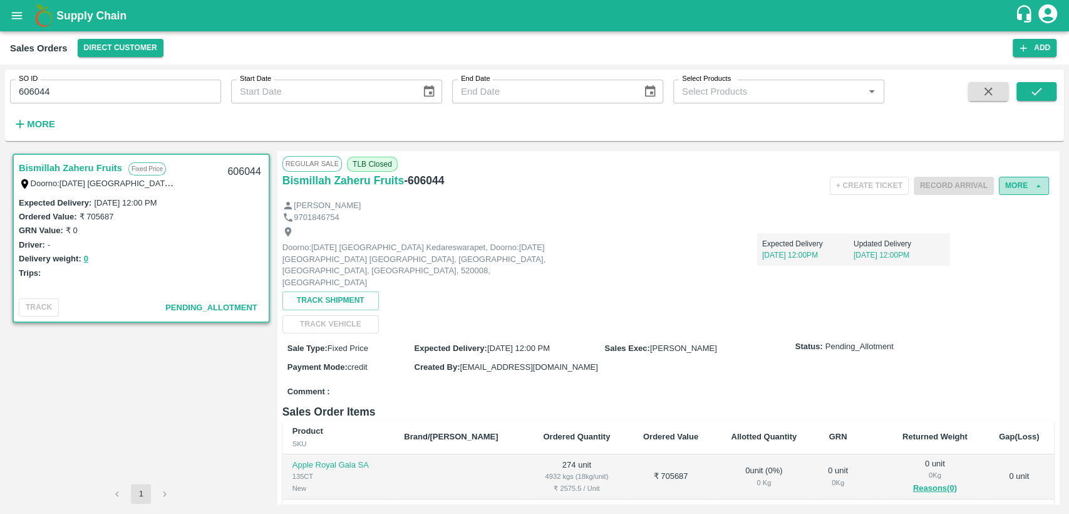
click at [1015, 185] on button "More" at bounding box center [1024, 186] width 50 height 18
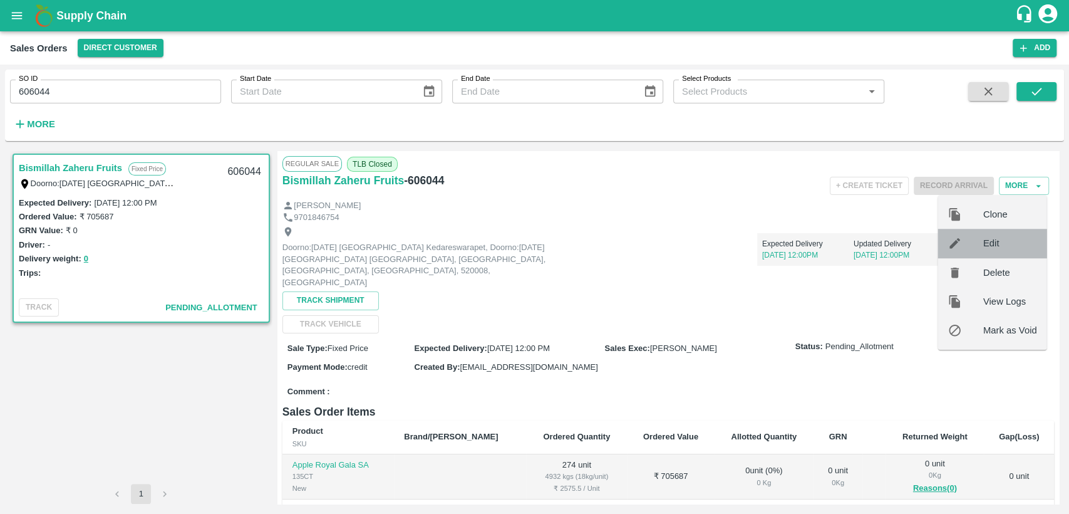
click at [986, 238] on span "Edit" at bounding box center [1010, 243] width 54 height 14
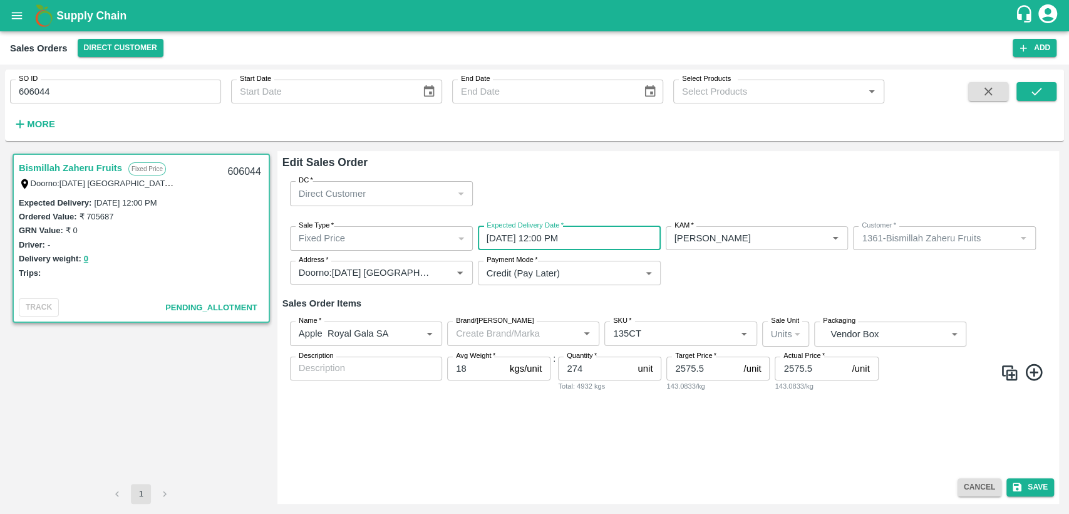
click at [584, 238] on input "[DATE] 12:00 PM" at bounding box center [565, 238] width 174 height 24
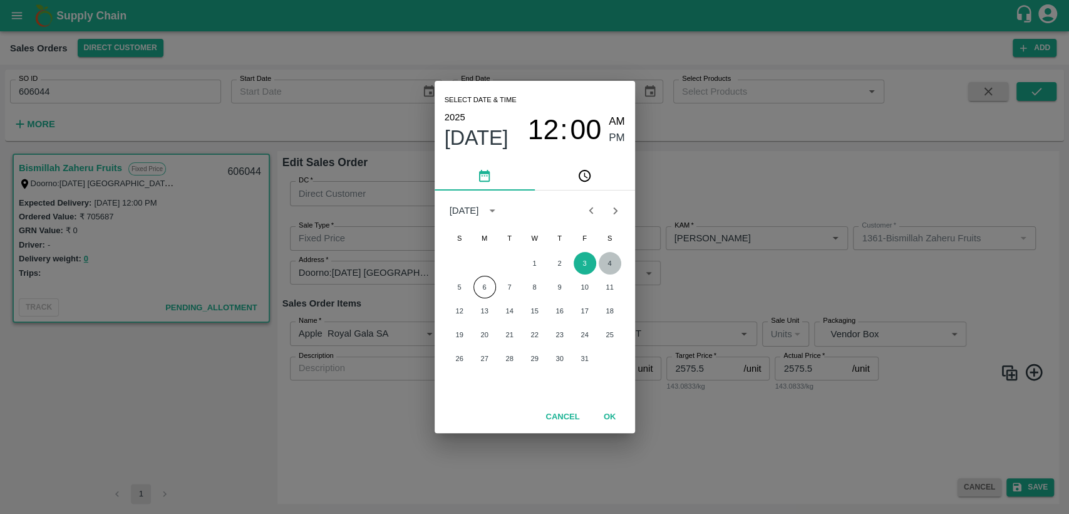
click at [613, 265] on button "4" at bounding box center [610, 263] width 23 height 23
type input "[DATE] 12:00 PM"
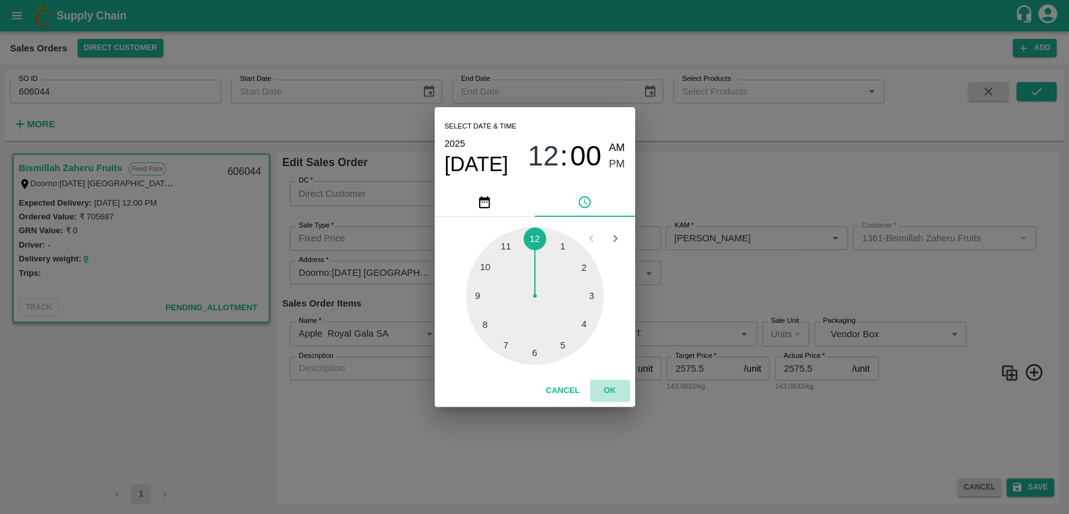
click at [613, 387] on button "OK" at bounding box center [610, 391] width 40 height 22
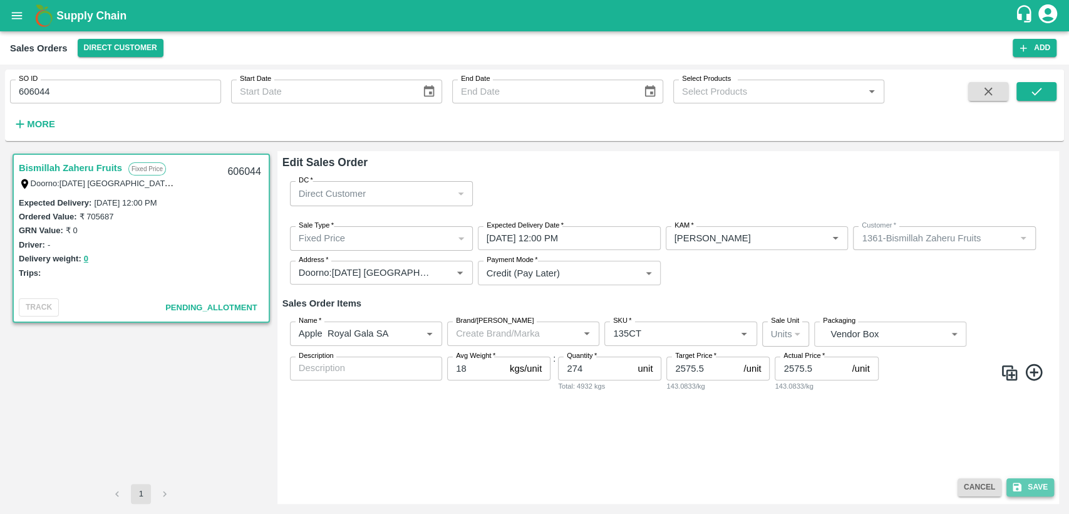
click at [1025, 483] on button "Save" at bounding box center [1031, 487] width 48 height 18
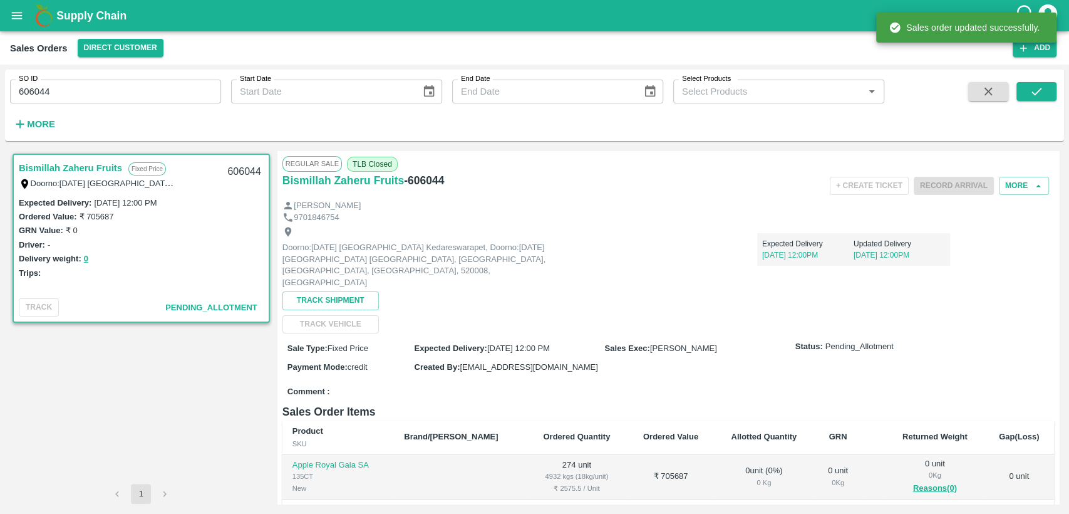
drag, startPoint x: 1025, startPoint y: 483, endPoint x: 918, endPoint y: 297, distance: 214.3
click at [918, 297] on div "Regular Sale TLB Closed Bismillah Zaheru Fruits - 606044 + Create Ticket Record…" at bounding box center [668, 327] width 782 height 353
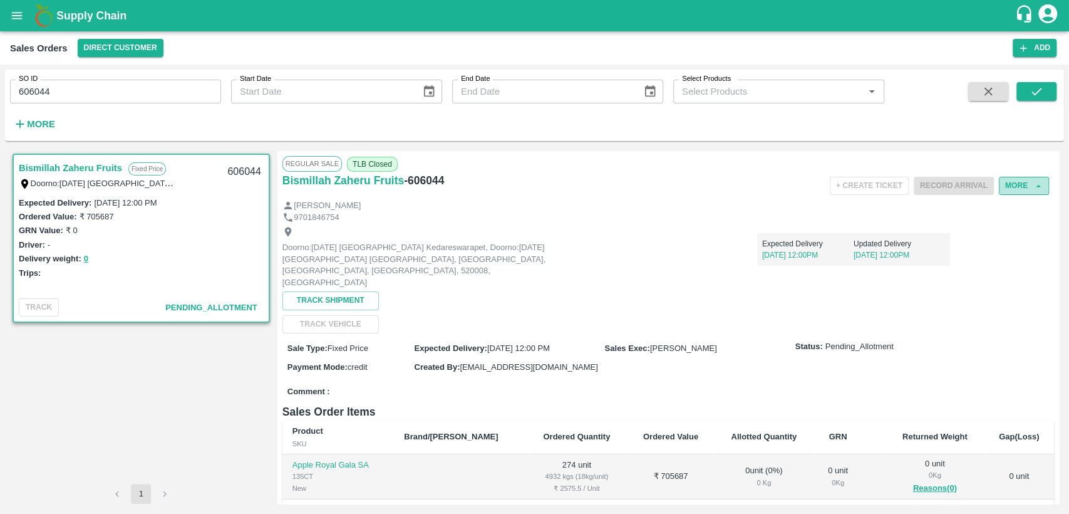
click at [1020, 179] on button "More" at bounding box center [1024, 186] width 50 height 18
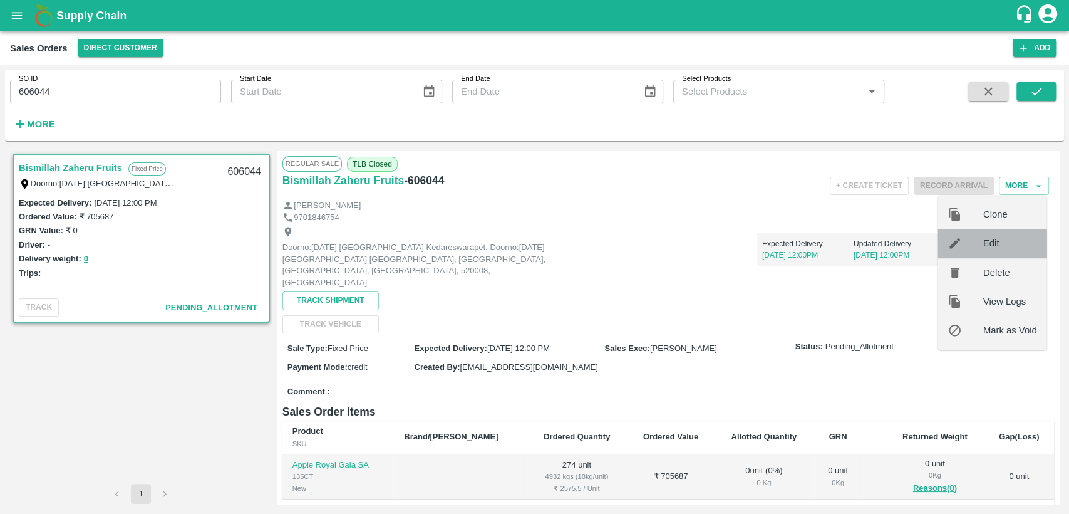
click at [997, 236] on div "Edit" at bounding box center [992, 243] width 109 height 29
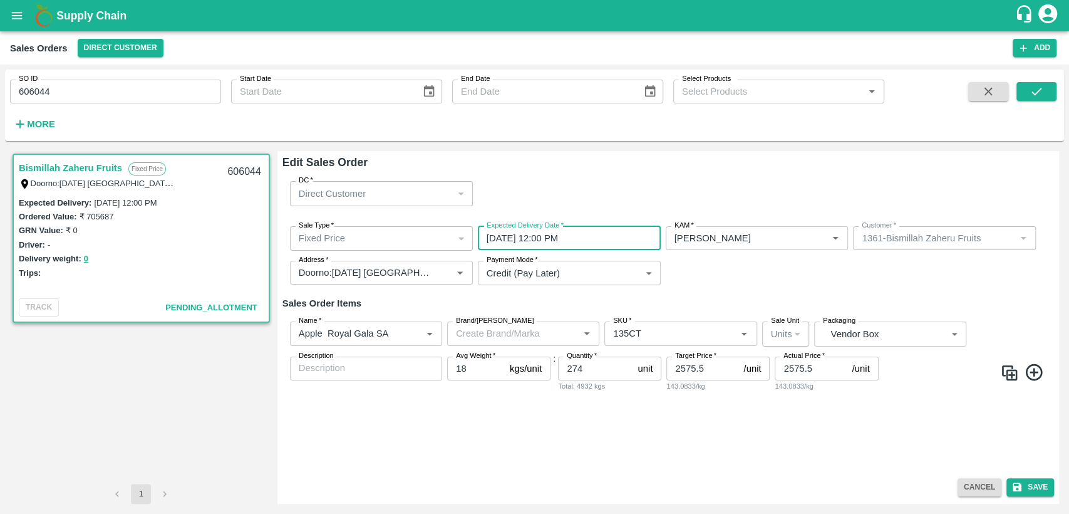
click at [595, 237] on input "[DATE] 12:00 PM" at bounding box center [565, 238] width 174 height 24
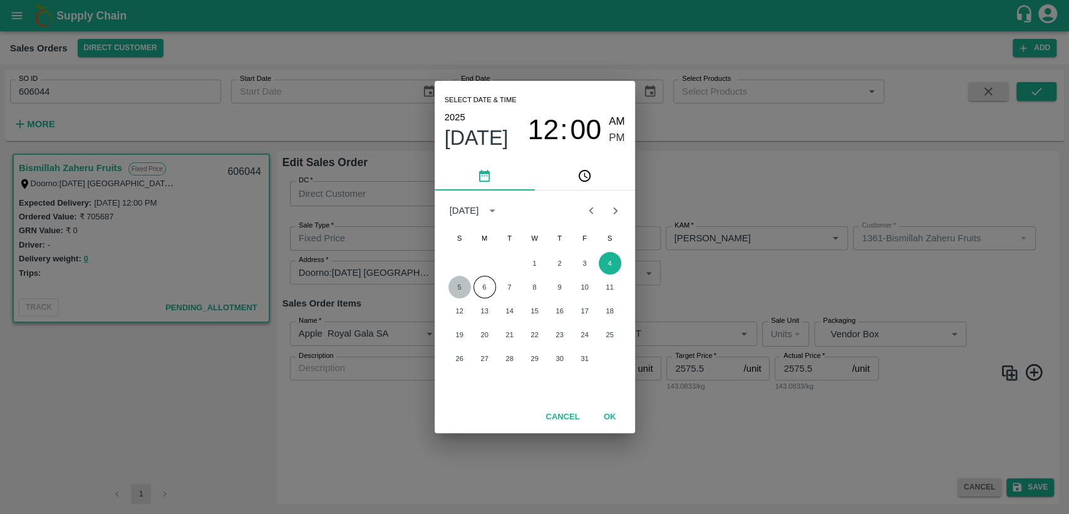
click at [455, 292] on button "5" at bounding box center [459, 287] width 23 height 23
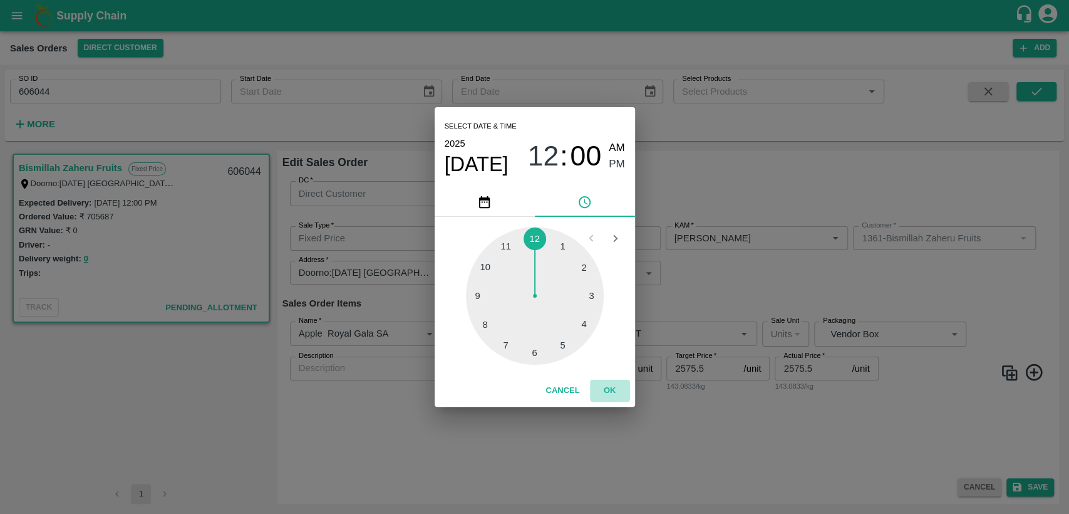
click at [609, 393] on button "OK" at bounding box center [610, 391] width 40 height 22
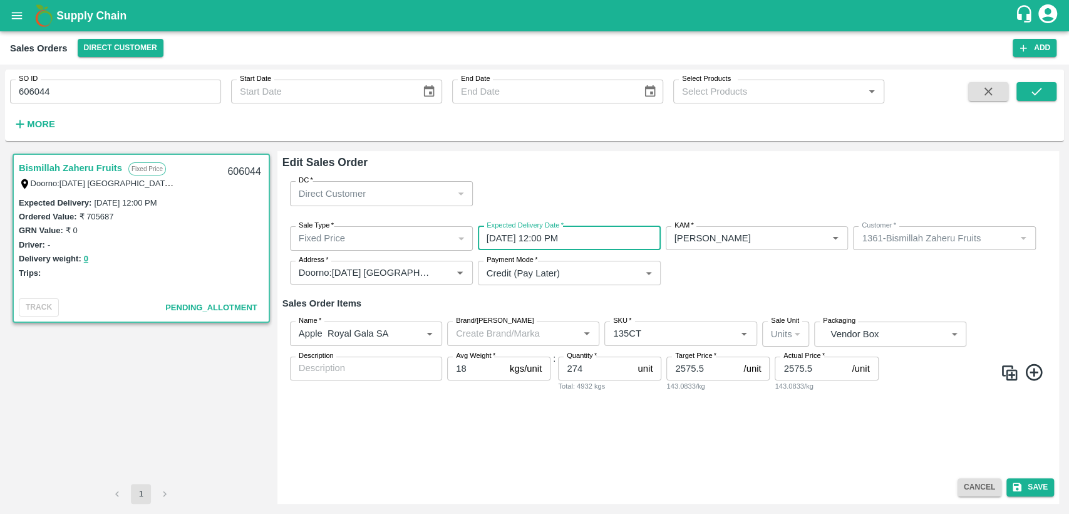
click at [621, 241] on input "05/10/2025 12:00 PM" at bounding box center [565, 238] width 174 height 24
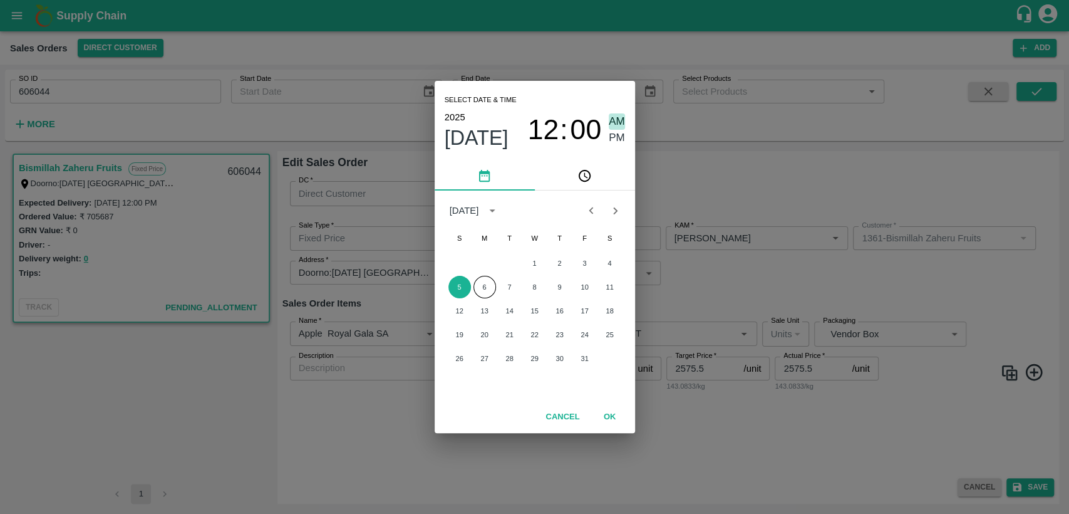
click at [610, 119] on span "AM" at bounding box center [617, 121] width 16 height 17
type input "[DATE] 12:00 AM"
click at [613, 417] on button "OK" at bounding box center [610, 417] width 40 height 22
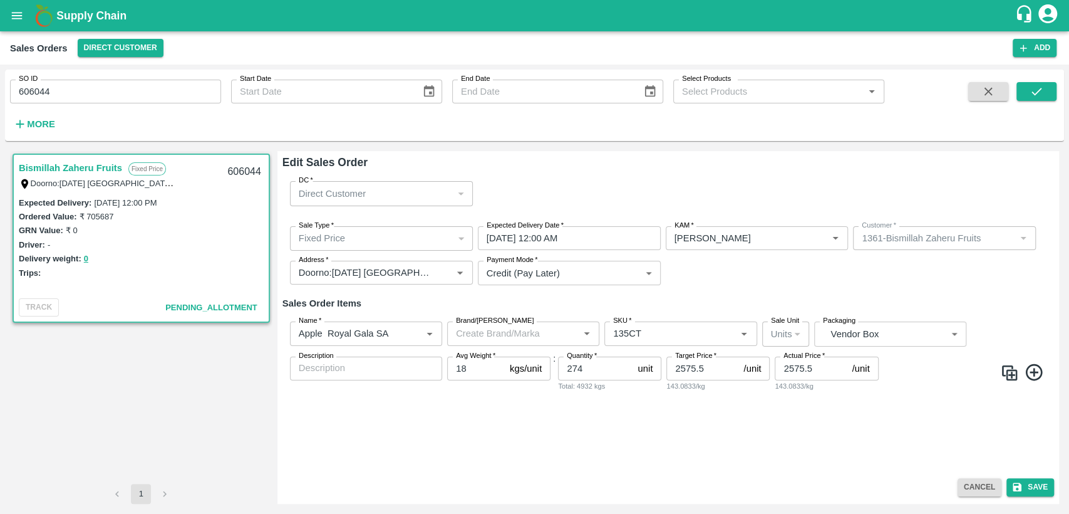
click at [656, 418] on div "DC   * Direct Customer 6 DC Sale Type   * Fixed Price 1 Sale Type Expected Deli…" at bounding box center [668, 321] width 772 height 301
click at [1032, 483] on button "Save" at bounding box center [1031, 487] width 48 height 18
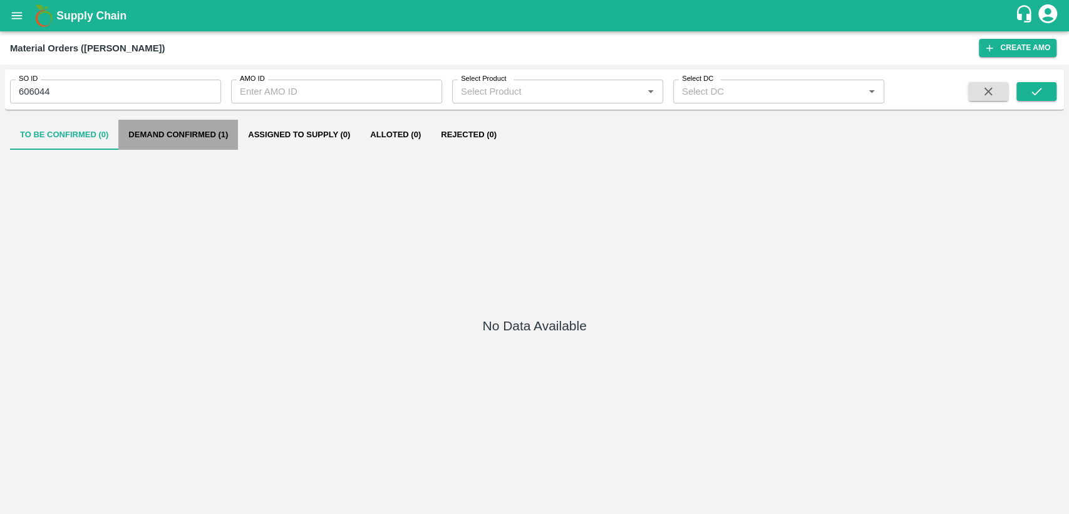
click at [172, 141] on button "Demand Confirmed (1)" at bounding box center [178, 135] width 120 height 30
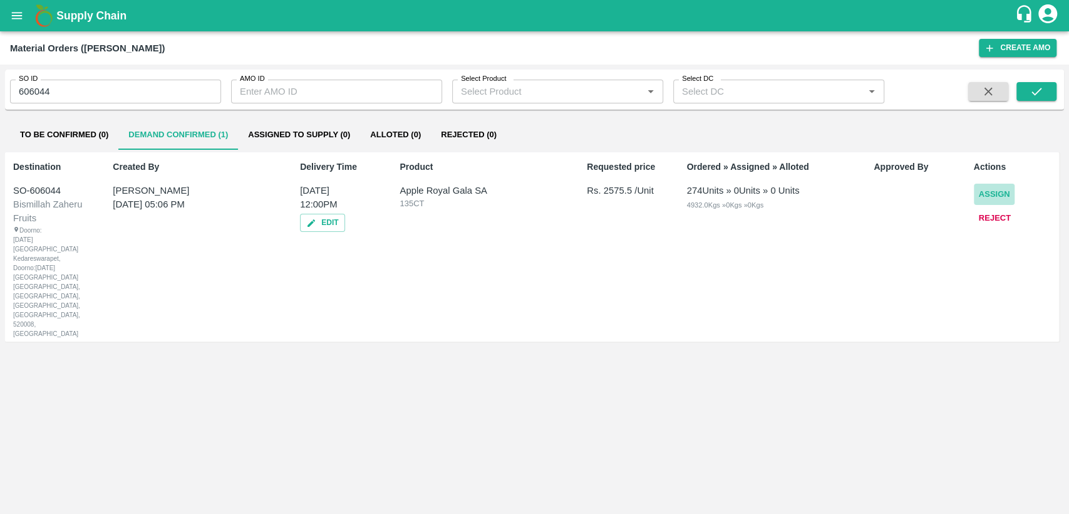
click at [992, 196] on button "Assign" at bounding box center [994, 195] width 41 height 22
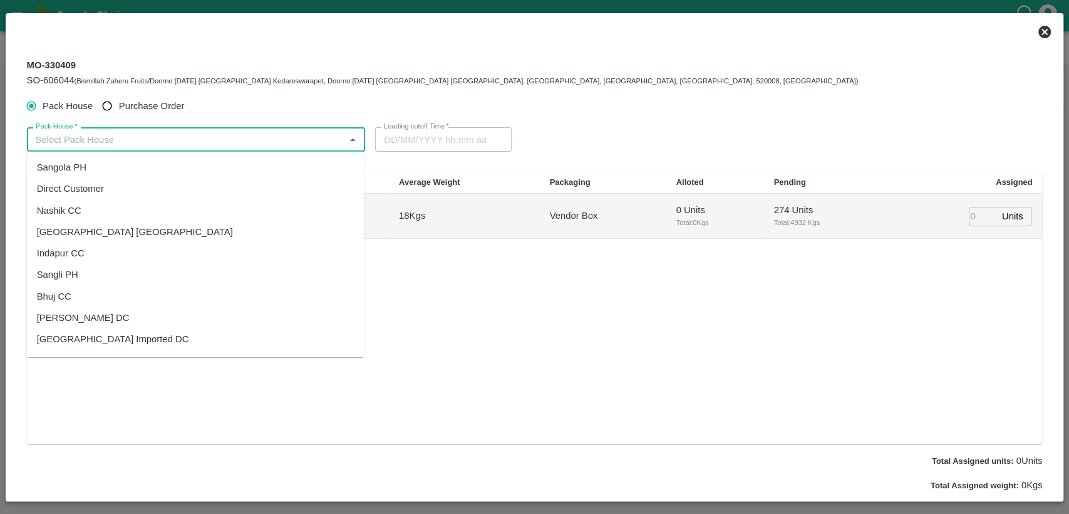
click at [286, 142] on input "Pack House   *" at bounding box center [186, 139] width 311 height 16
paste input "178809"
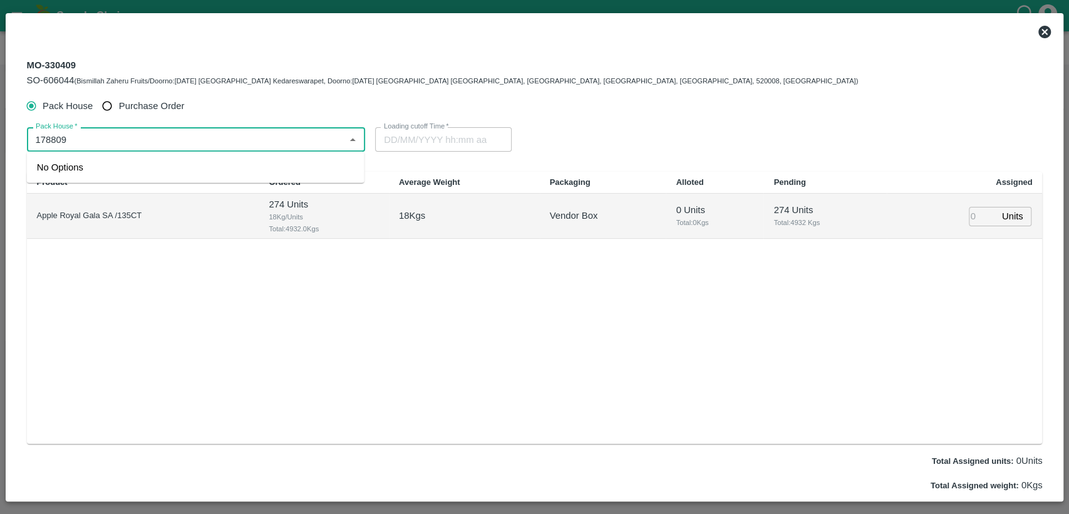
type input "178809"
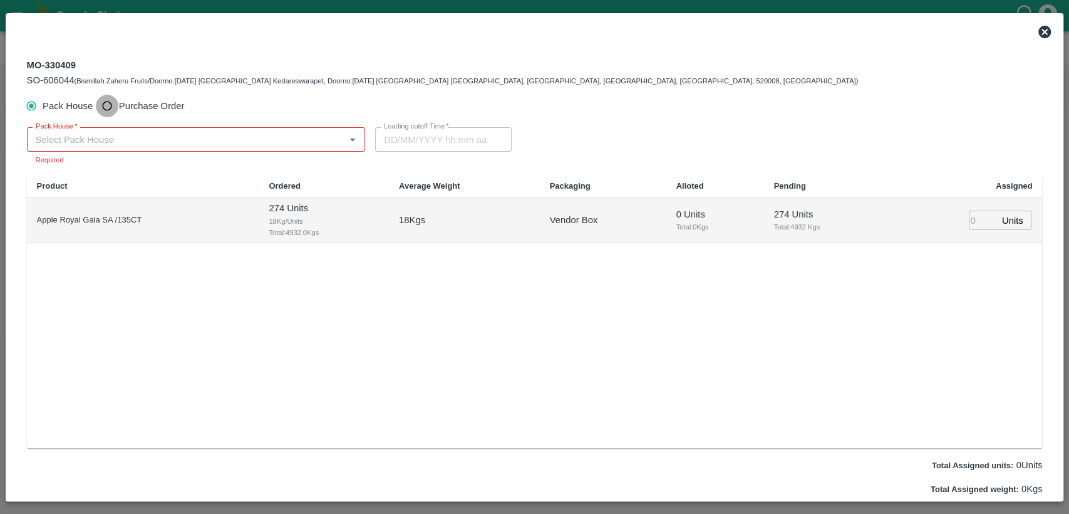
click at [110, 109] on input "Purchase Order" at bounding box center [107, 106] width 23 height 23
radio input "true"
click at [110, 148] on div "PO   *" at bounding box center [191, 139] width 329 height 24
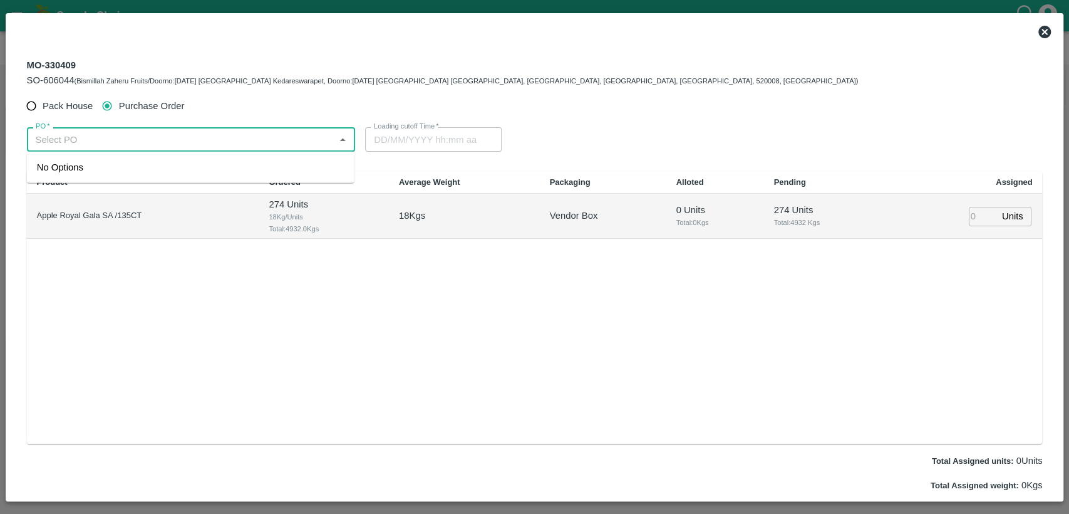
paste input "178809"
click at [142, 165] on div "PO-178809(SWAANUSH FRUIT-8939024999)" at bounding box center [133, 167] width 192 height 14
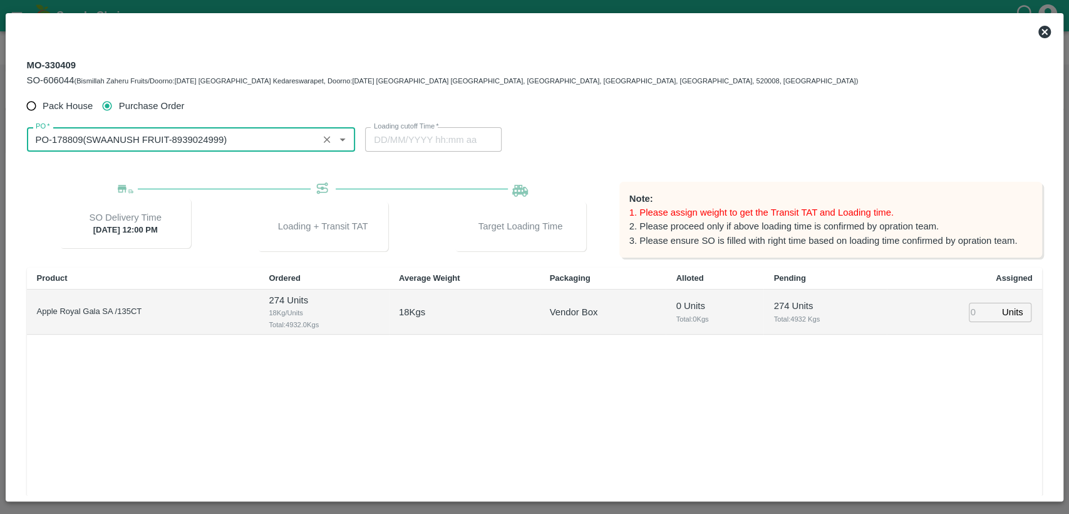
type input "PO-178809(SWAANUSH FRUIT-8939024999)"
click at [981, 312] on input "number" at bounding box center [983, 312] width 28 height 19
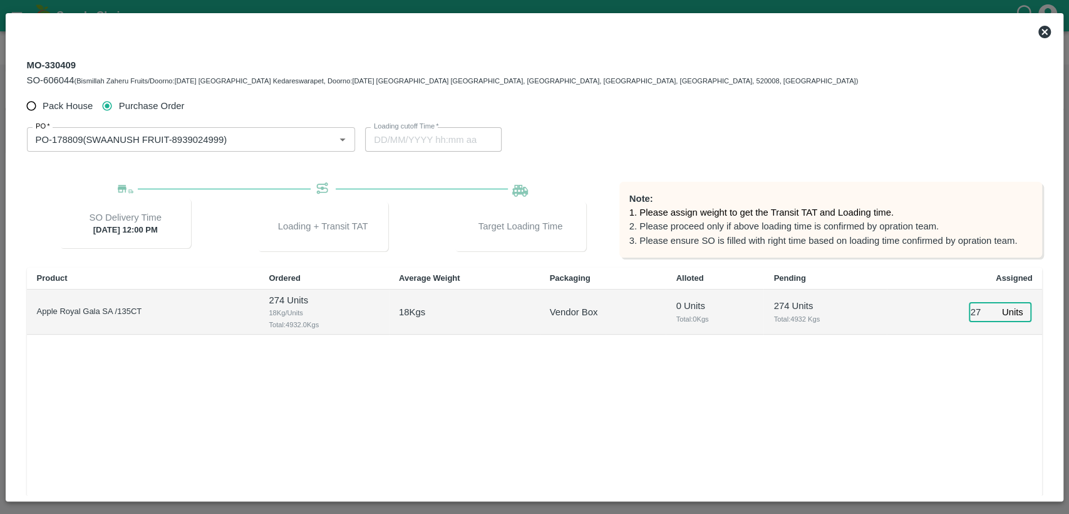
type input "274"
type input "[DATE] 05:44 PM"
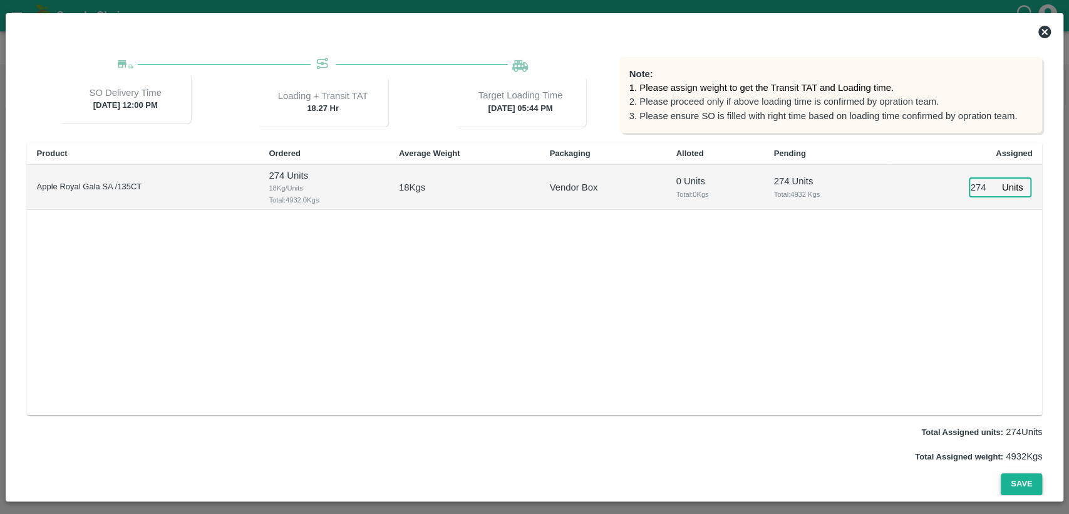
type input "274"
click at [1020, 477] on button "Save" at bounding box center [1021, 484] width 41 height 22
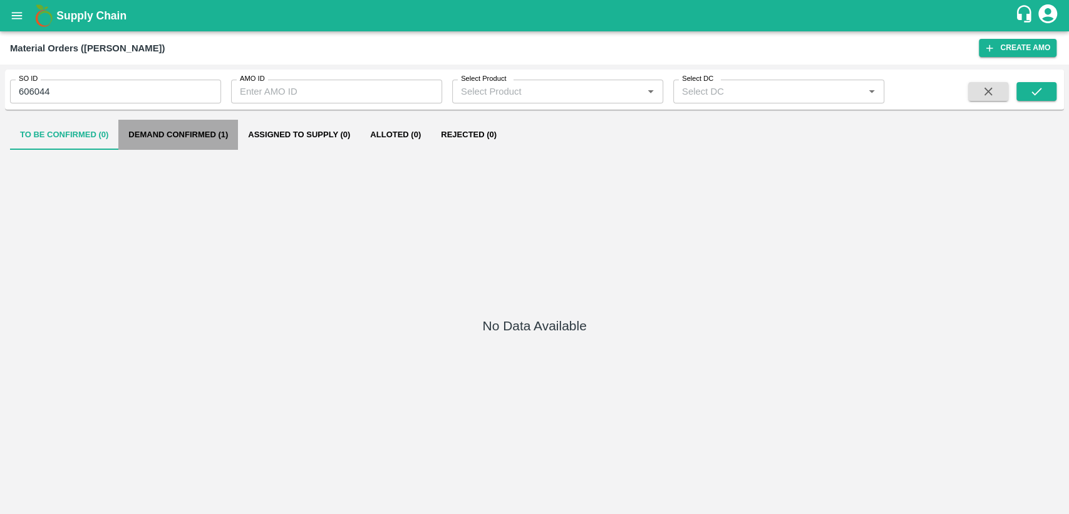
click at [172, 139] on button "Demand Confirmed (1)" at bounding box center [178, 135] width 120 height 30
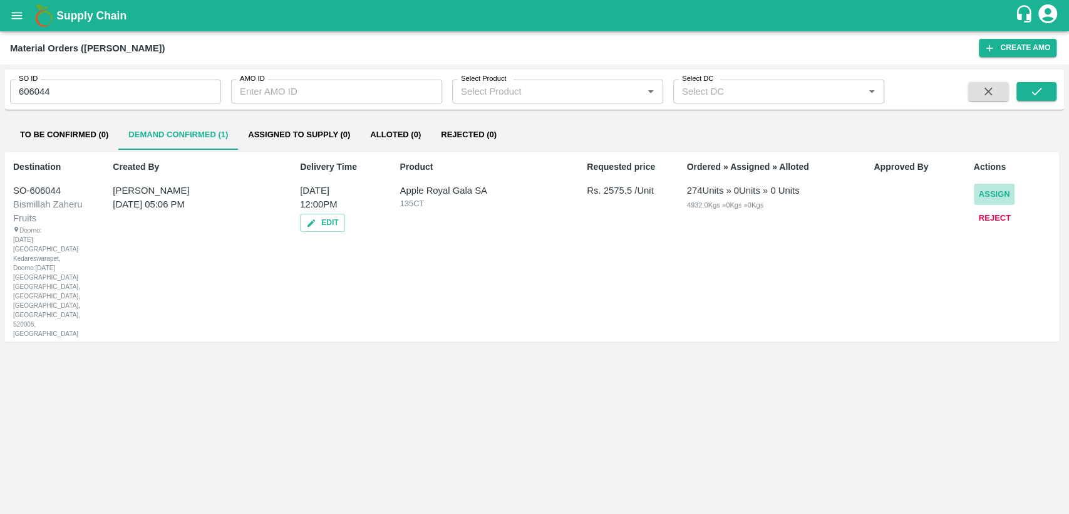
click at [986, 196] on button "Assign" at bounding box center [994, 195] width 41 height 22
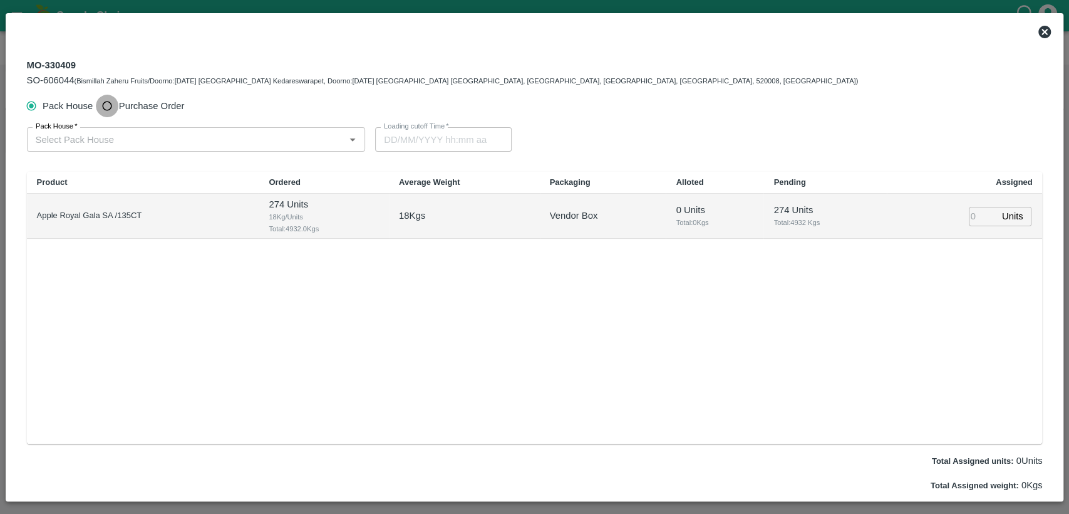
click at [105, 111] on input "Purchase Order" at bounding box center [107, 106] width 23 height 23
radio input "true"
click at [124, 127] on div "PO   *" at bounding box center [191, 139] width 329 height 24
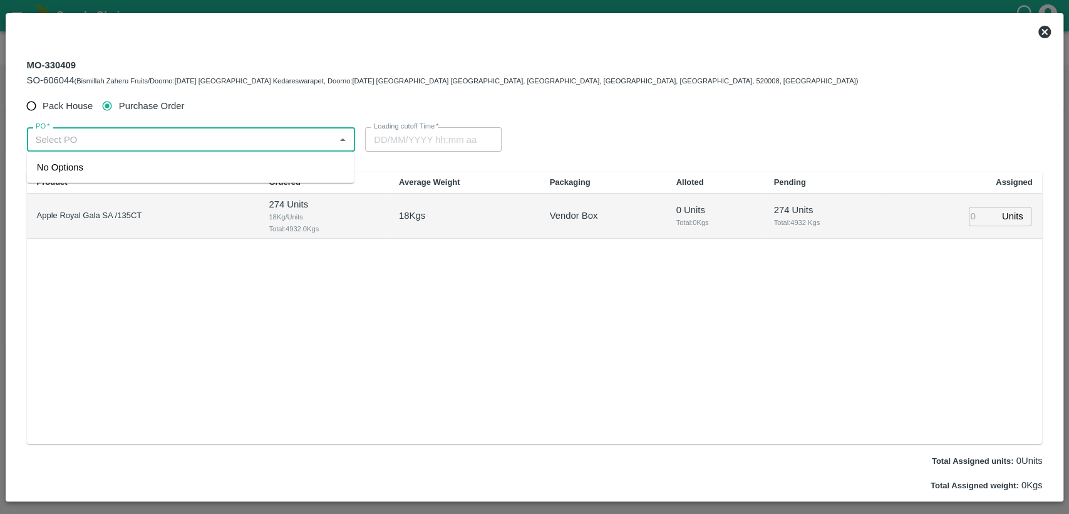
paste input "178809"
click at [151, 166] on div "PO-178809(SWAANUSH FRUIT-8939024999)" at bounding box center [133, 167] width 192 height 14
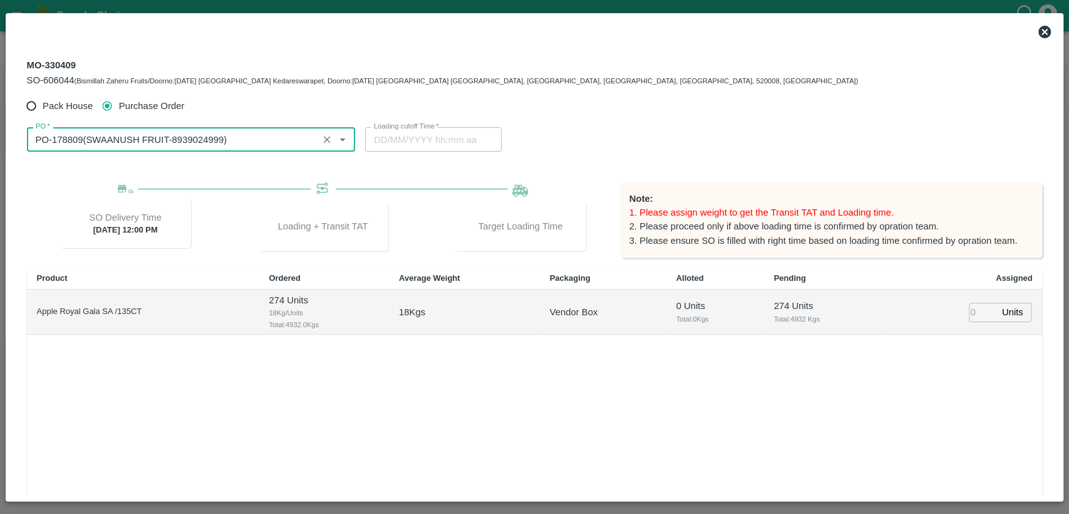
type input "PO-178809(SWAANUSH FRUIT-8939024999)"
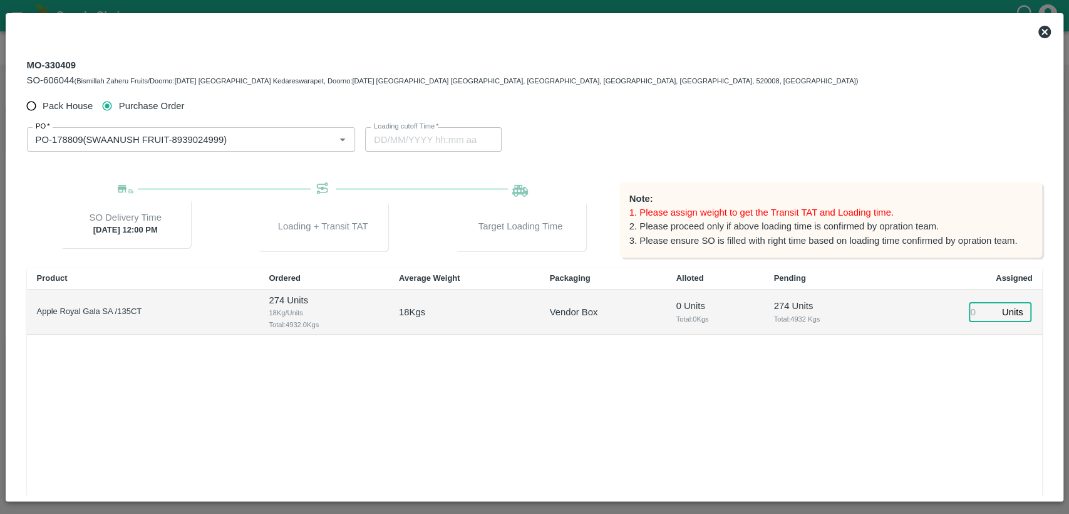
click at [974, 310] on input "number" at bounding box center [983, 312] width 28 height 19
type input "274"
type input "[DATE] 05:44 PM"
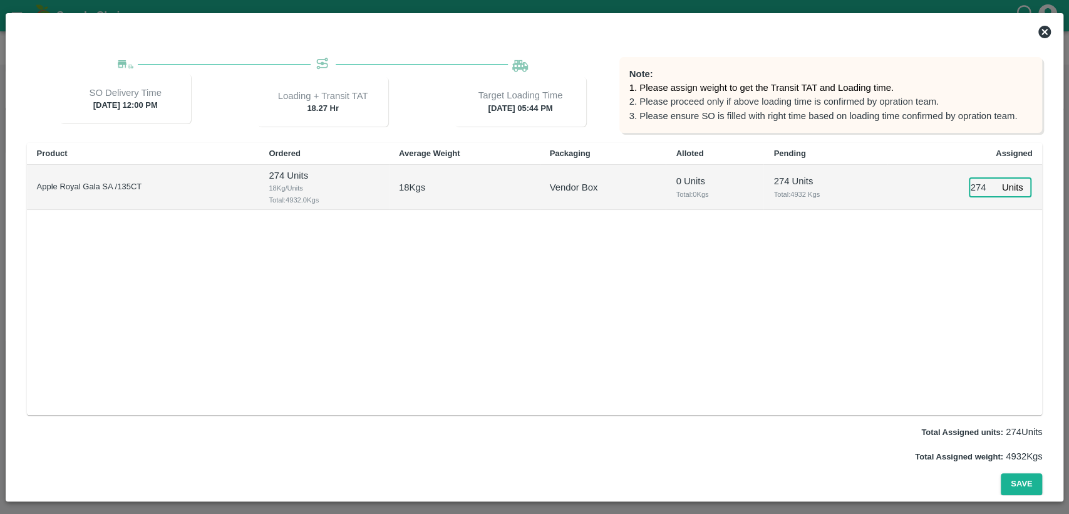
scroll to position [124, 0]
type input "274"
click at [1022, 487] on button "Save" at bounding box center [1021, 485] width 41 height 22
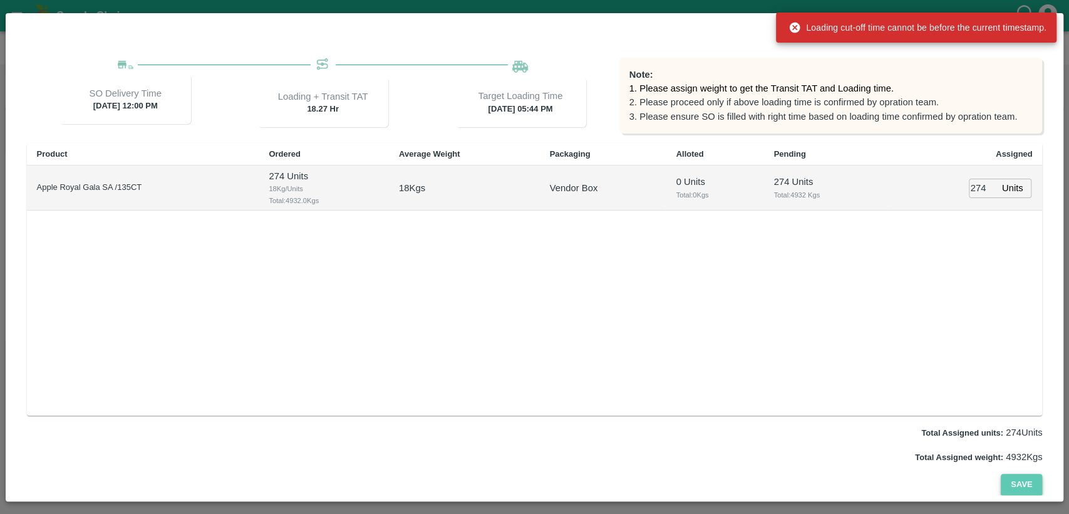
click at [1022, 487] on button "Save" at bounding box center [1021, 485] width 41 height 22
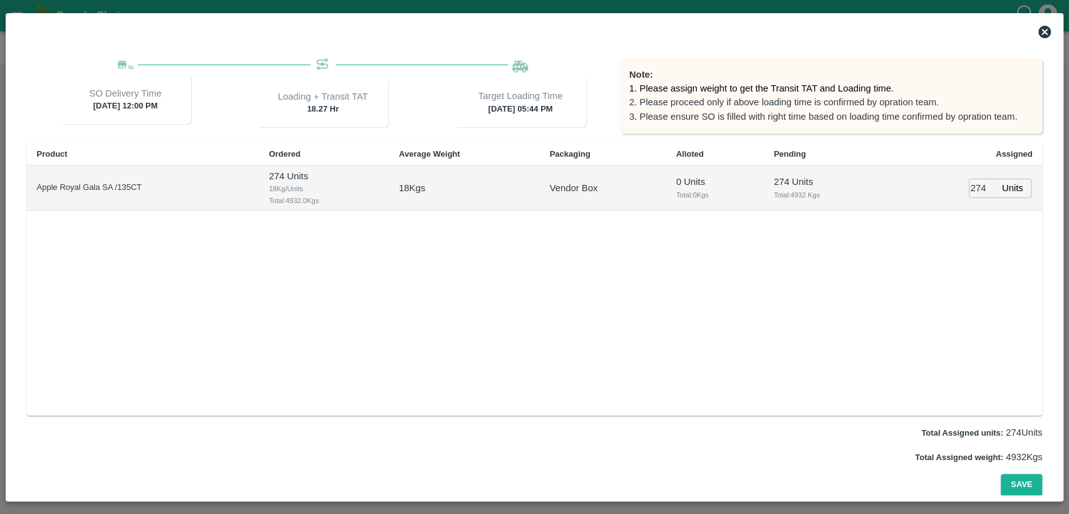
scroll to position [0, 0]
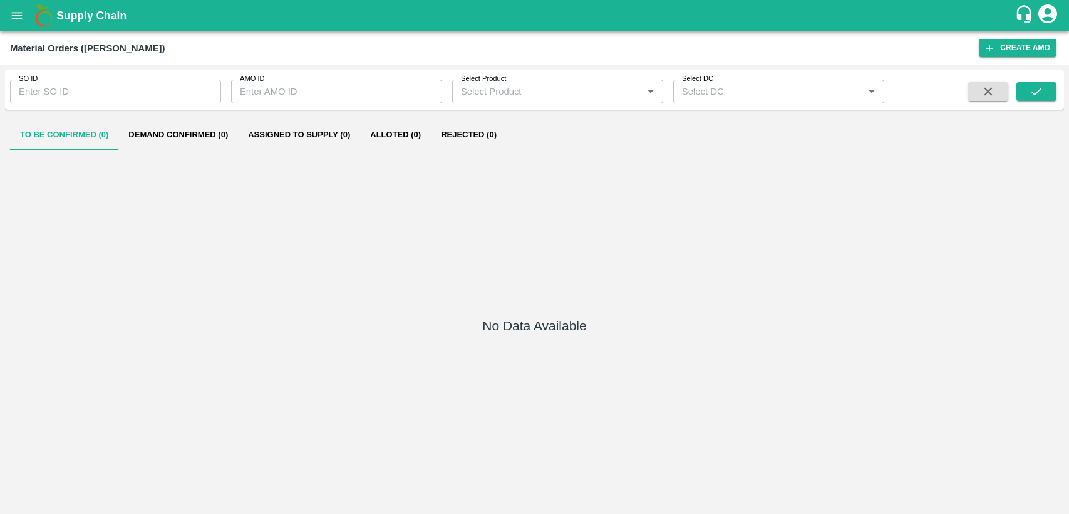
type input "606044"
click at [220, 135] on button "Demand Confirmed (1)" at bounding box center [178, 135] width 120 height 30
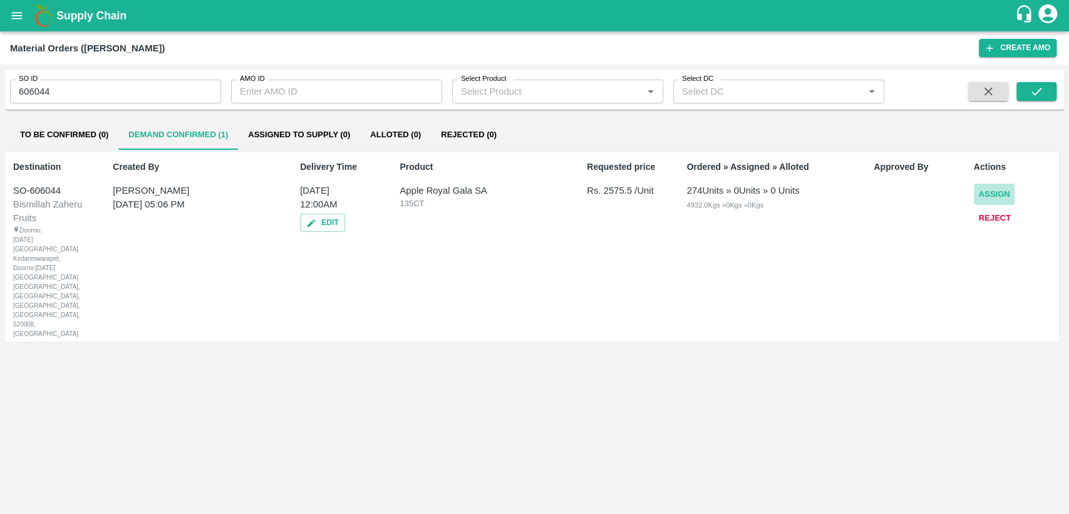
click at [1001, 189] on button "Assign" at bounding box center [994, 195] width 41 height 22
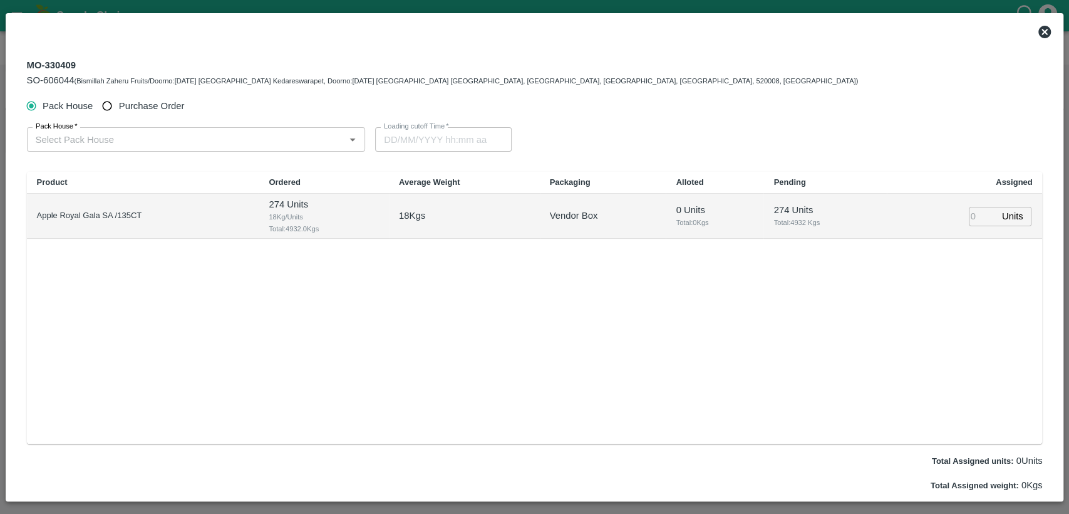
click at [177, 103] on span "Purchase Order" at bounding box center [152, 106] width 66 height 14
click at [119, 103] on input "Purchase Order" at bounding box center [107, 106] width 23 height 23
radio input "true"
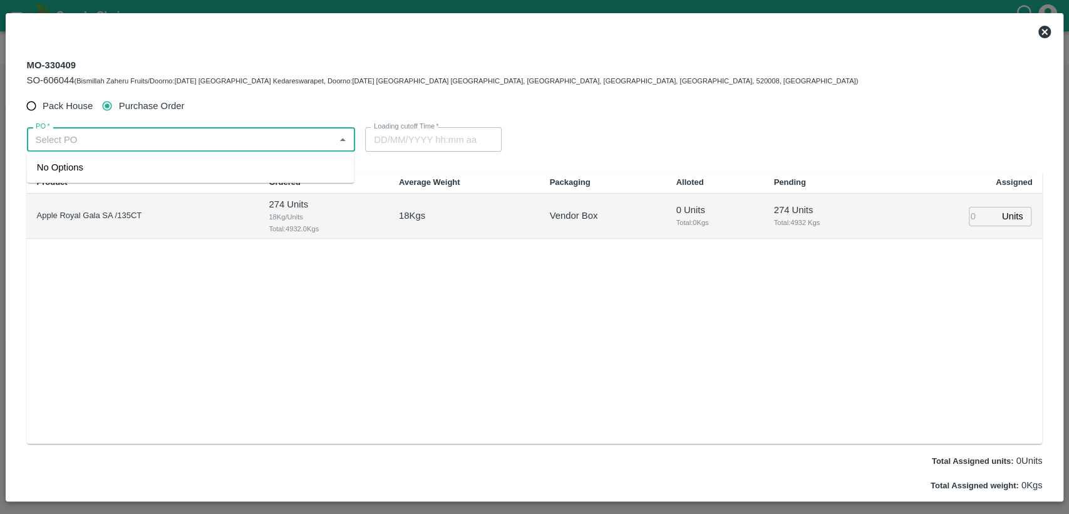
click at [165, 140] on input "PO   *" at bounding box center [181, 139] width 301 height 16
paste input "178809"
click at [222, 165] on div "PO-178809(SWAANUSH FRUIT-8939024999)" at bounding box center [133, 167] width 192 height 14
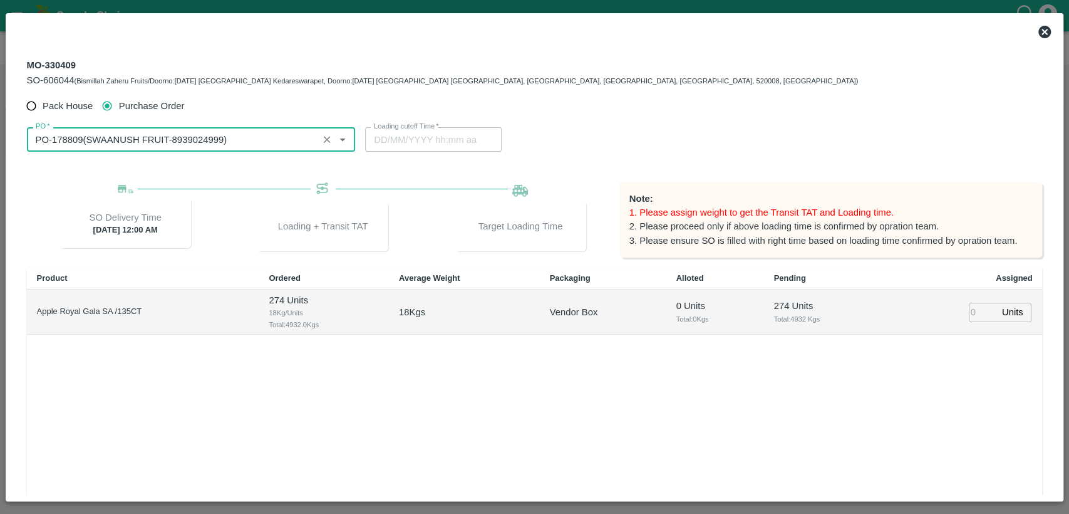
type input "PO-178809(SWAANUSH FRUIT-8939024999)"
click at [973, 309] on input "number" at bounding box center [983, 312] width 28 height 19
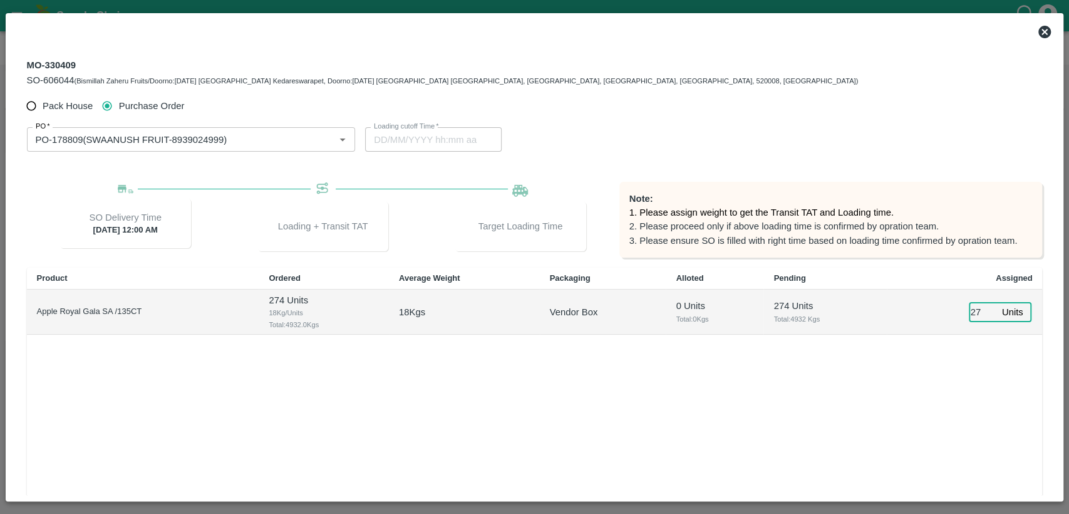
type input "274"
type input "[DATE] 05:44 AM"
type input "274"
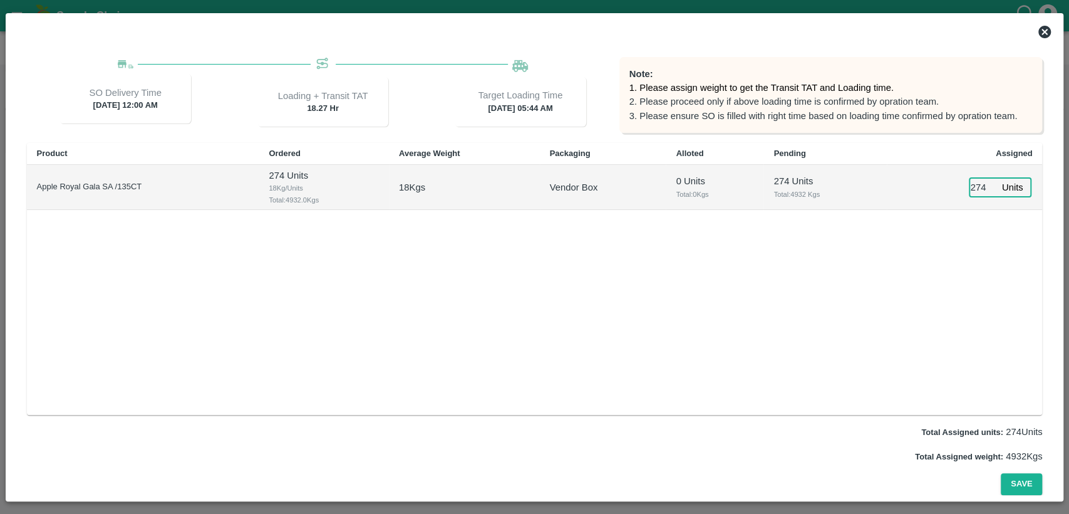
scroll to position [124, 0]
click at [1014, 477] on button "Save" at bounding box center [1021, 485] width 41 height 22
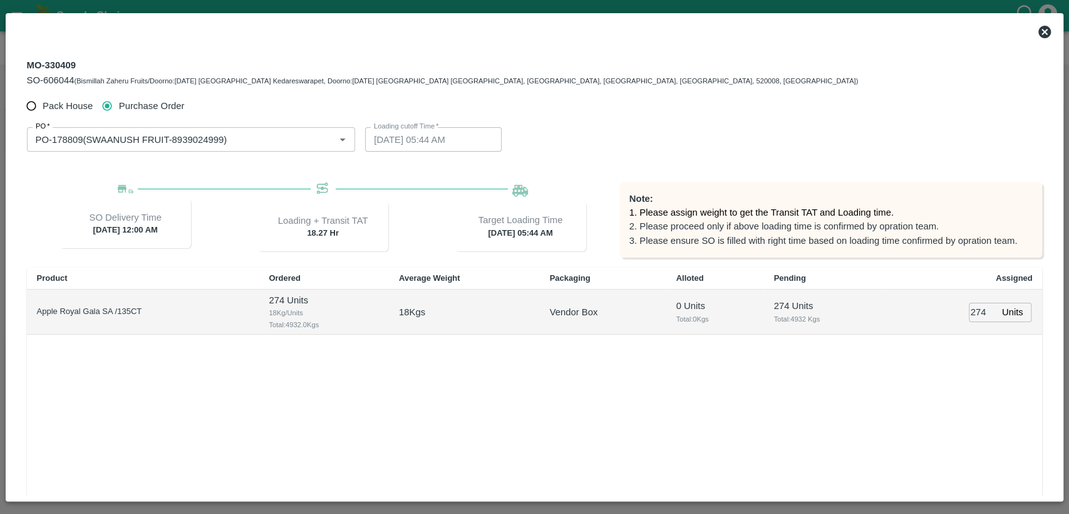
click at [1043, 29] on icon at bounding box center [1044, 32] width 13 height 13
